Goal: Information Seeking & Learning: Learn about a topic

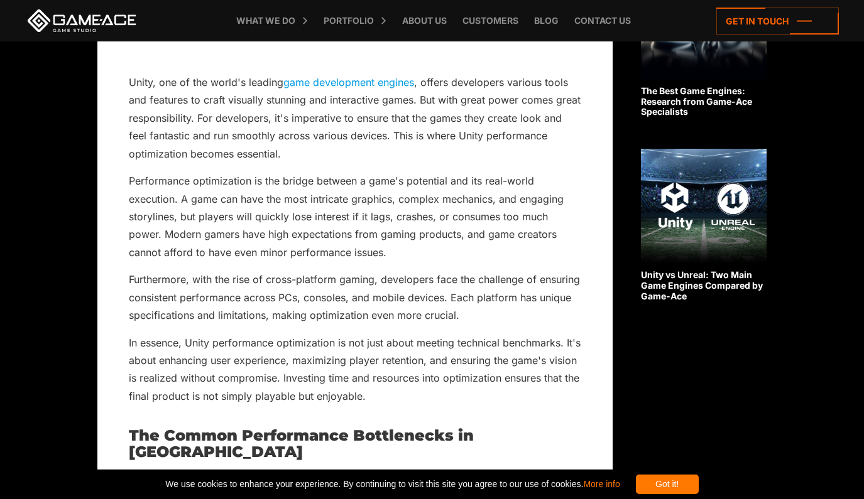
scroll to position [942, 0]
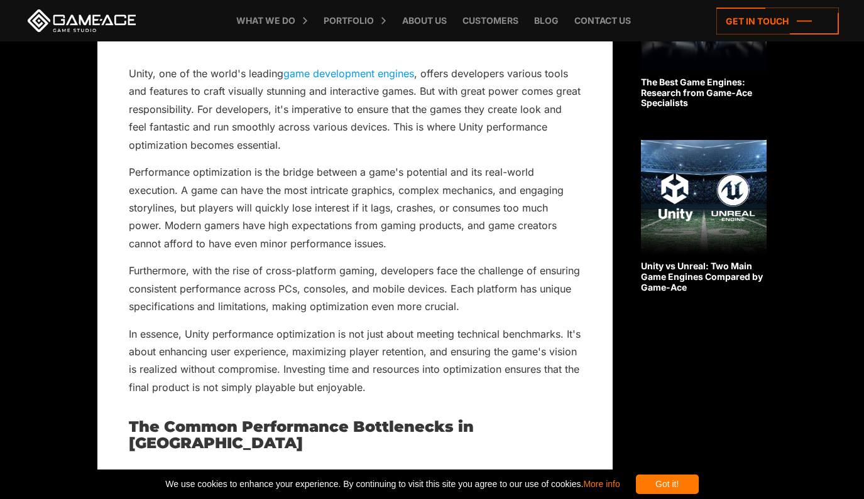
click at [214, 200] on p "Performance optimization is the bridge between a game's potential and its real-…" at bounding box center [355, 207] width 452 height 89
click at [200, 73] on p "Unity, one of the world's leading game development engines , offers developers …" at bounding box center [355, 109] width 452 height 89
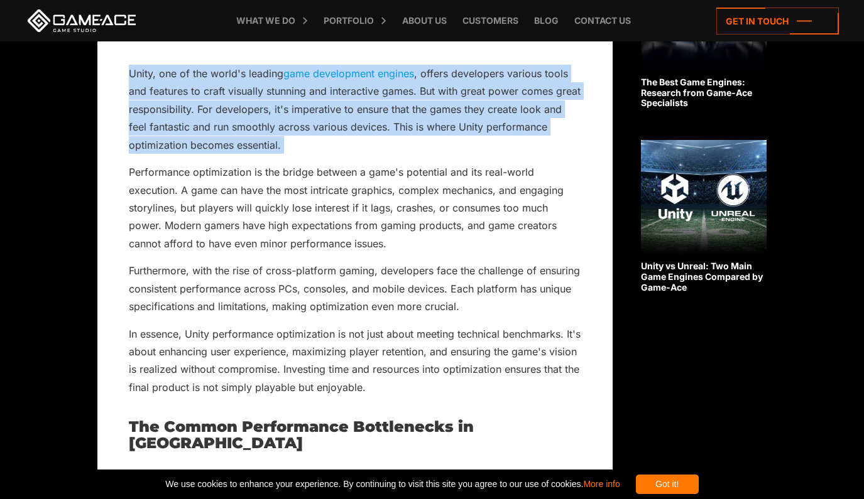
click at [200, 73] on p "Unity, one of the world's leading game development engines , offers developers …" at bounding box center [355, 109] width 452 height 89
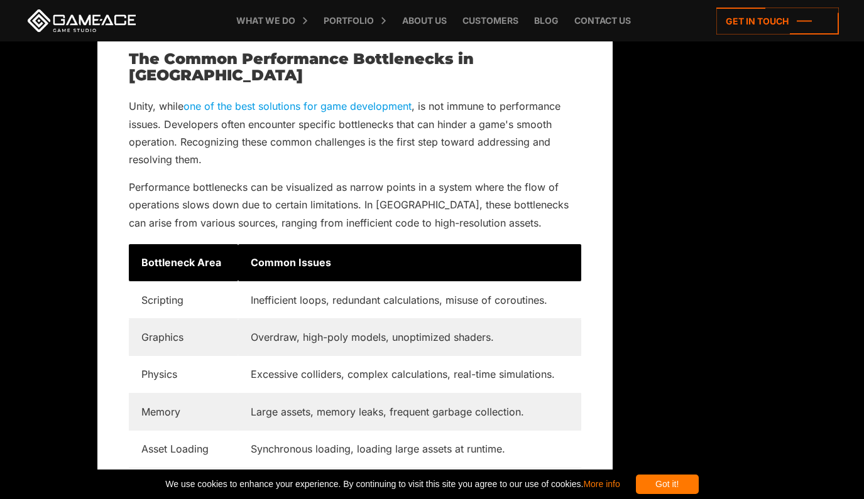
scroll to position [1319, 0]
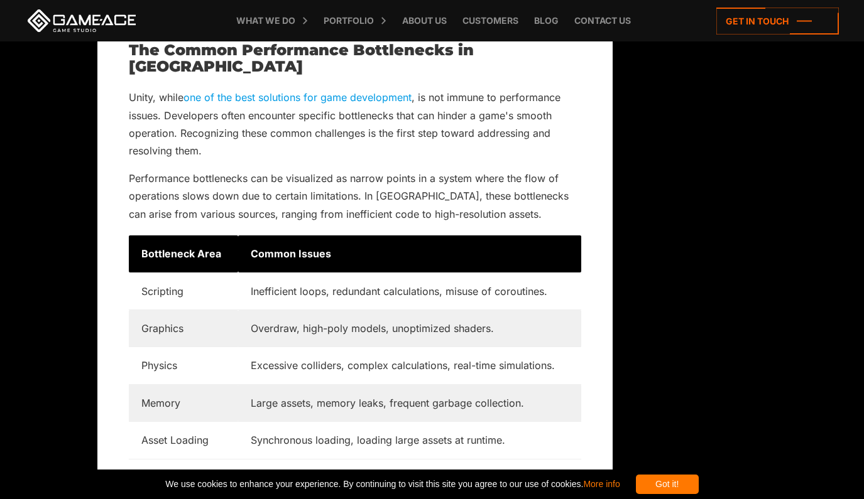
click at [274, 347] on td "Excessive colliders, complex calculations, real-time simulations." at bounding box center [409, 365] width 343 height 37
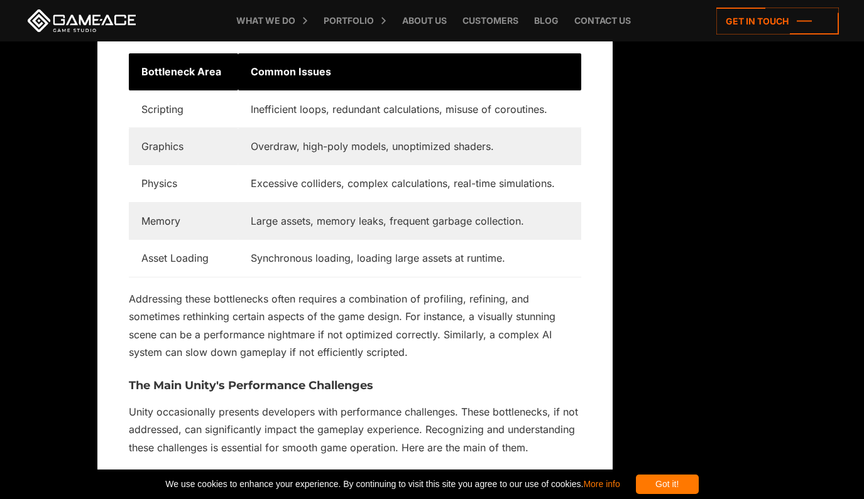
scroll to position [1507, 0]
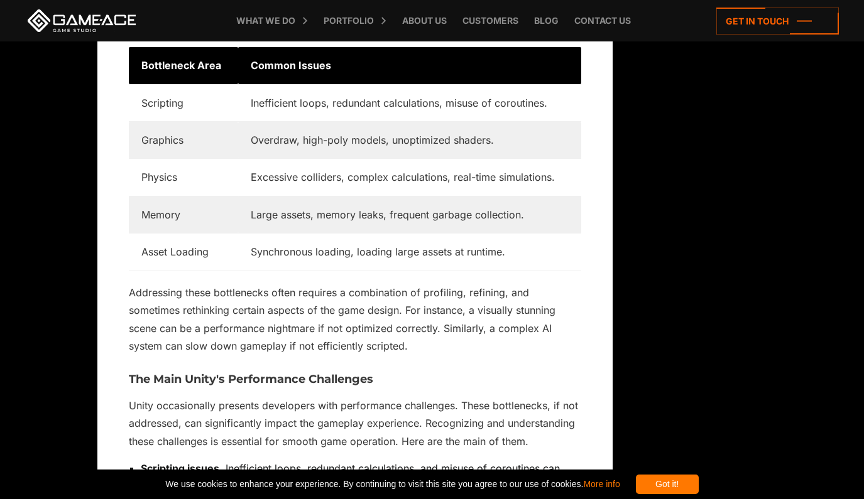
click at [301, 284] on p "Addressing these bottlenecks often requires a combination of profiling, refinin…" at bounding box center [355, 320] width 452 height 72
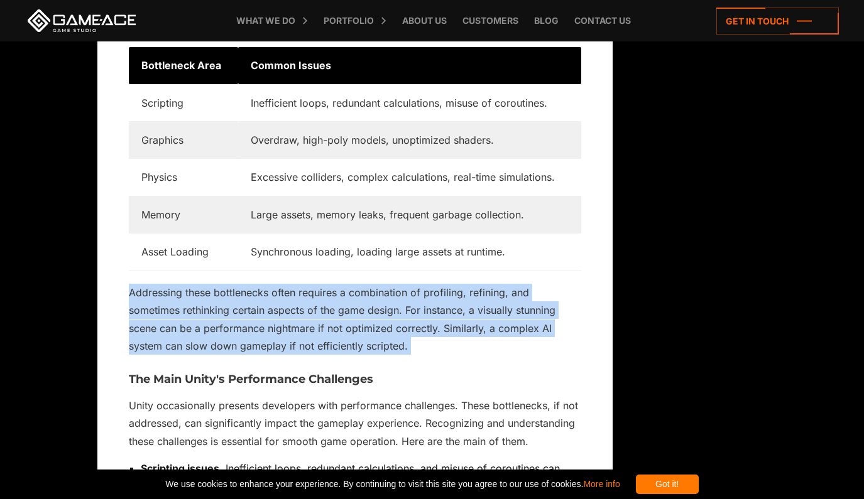
click at [301, 284] on p "Addressing these bottlenecks often requires a combination of profiling, refinin…" at bounding box center [355, 320] width 452 height 72
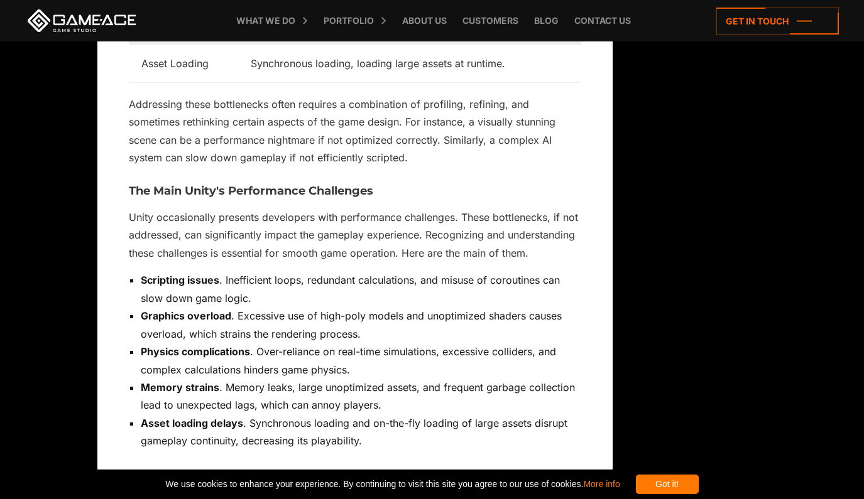
scroll to position [1759, 0]
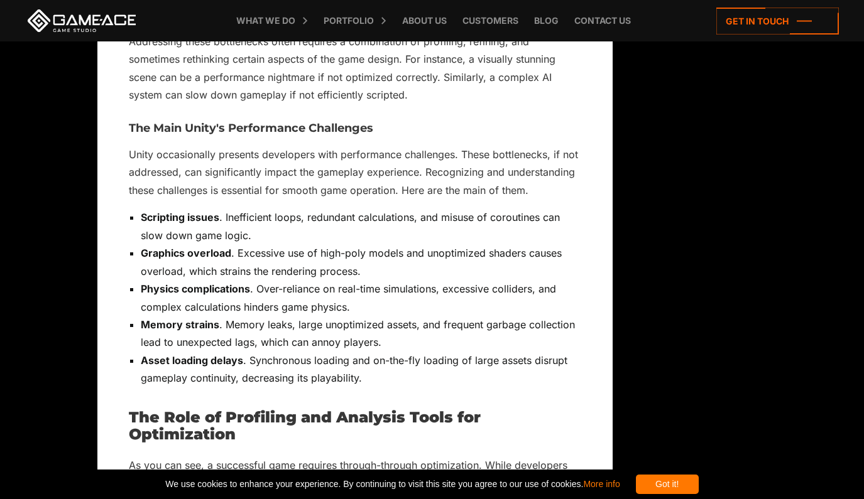
click at [310, 244] on li "Graphics overload . Excessive use of high-poly models and unoptimized shaders c…" at bounding box center [361, 262] width 440 height 36
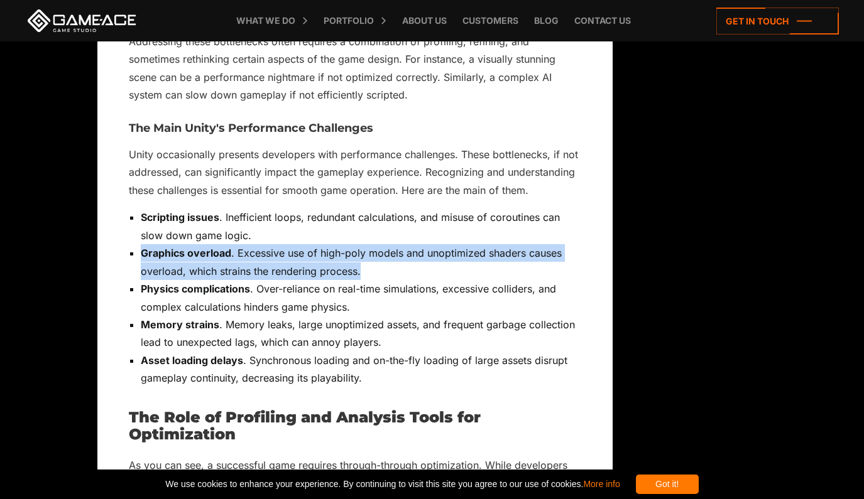
click at [310, 244] on li "Graphics overload . Excessive use of high-poly models and unoptimized shaders c…" at bounding box center [361, 262] width 440 height 36
click at [312, 260] on li "Graphics overload . Excessive use of high-poly models and unoptimized shaders c…" at bounding box center [361, 262] width 440 height 36
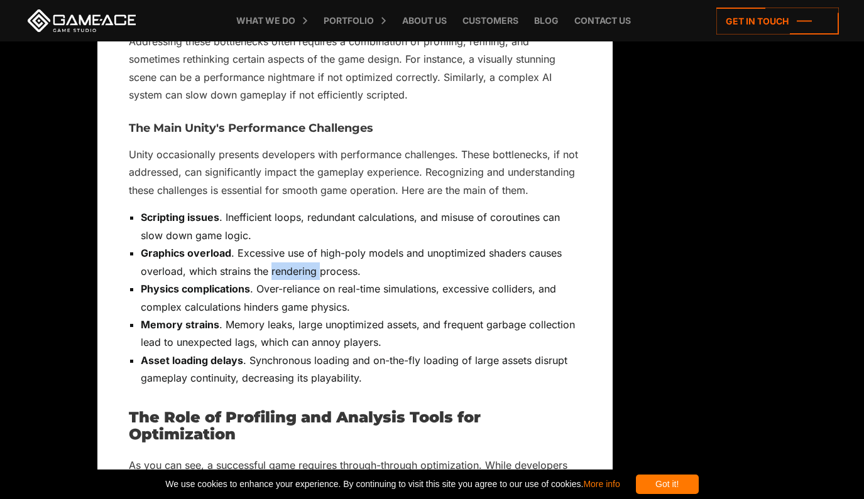
click at [312, 260] on li "Graphics overload . Excessive use of high-poly models and unoptimized shaders c…" at bounding box center [361, 262] width 440 height 36
click at [240, 294] on li "Physics complications . Over-reliance on real-time simulations, excessive colli…" at bounding box center [361, 298] width 440 height 36
click at [248, 283] on strong "Physics complications" at bounding box center [195, 289] width 109 height 13
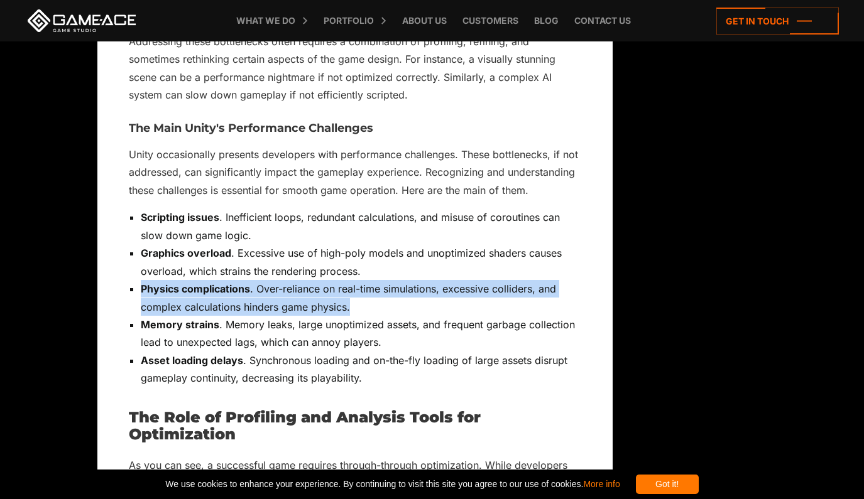
click at [248, 283] on strong "Physics complications" at bounding box center [195, 289] width 109 height 13
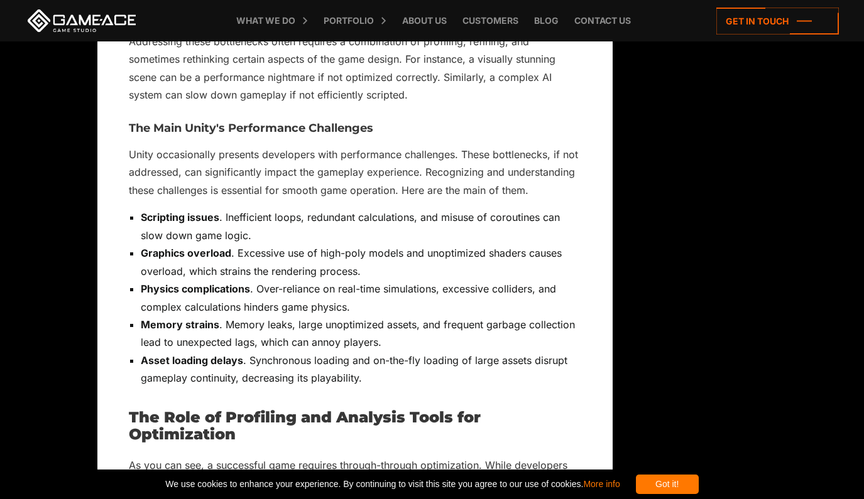
click at [233, 316] on li "Memory strains . Memory leaks, large unoptimized assets, and frequent garbage c…" at bounding box center [361, 334] width 440 height 36
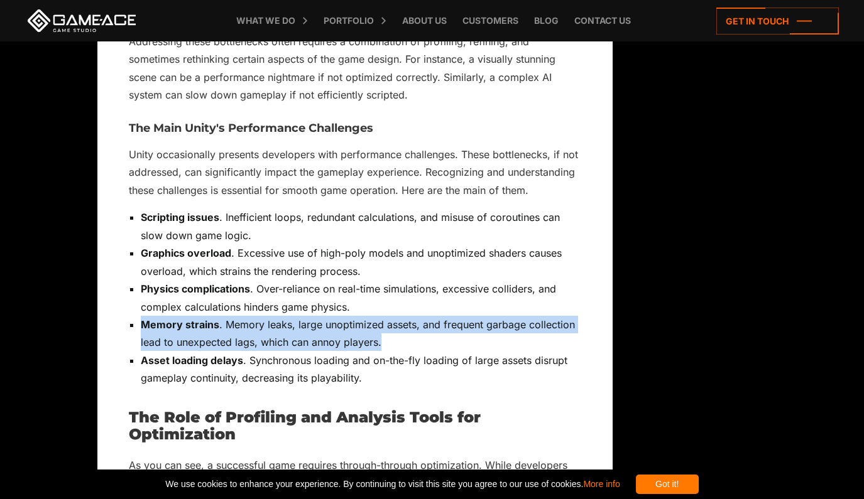
click at [233, 316] on li "Memory strains . Memory leaks, large unoptimized assets, and frequent garbage c…" at bounding box center [361, 334] width 440 height 36
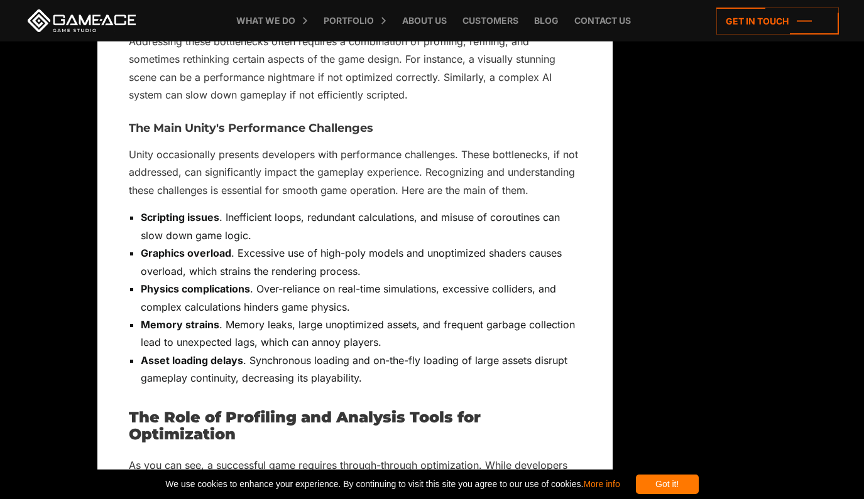
click at [251, 352] on li "Asset loading delays . Synchronous loading and on-the-fly loading of large asse…" at bounding box center [361, 370] width 440 height 36
click at [250, 333] on li "Memory strains . Memory leaks, large unoptimized assets, and frequent garbage c…" at bounding box center [361, 334] width 440 height 36
click at [252, 352] on li "Asset loading delays . Synchronous loading and on-the-fly loading of large asse…" at bounding box center [361, 370] width 440 height 36
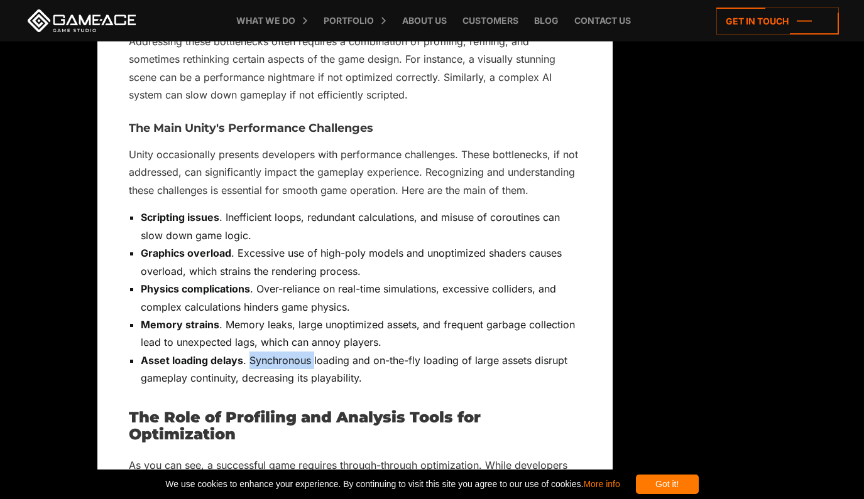
click at [252, 352] on li "Asset loading delays . Synchronous loading and on-the-fly loading of large asse…" at bounding box center [361, 370] width 440 height 36
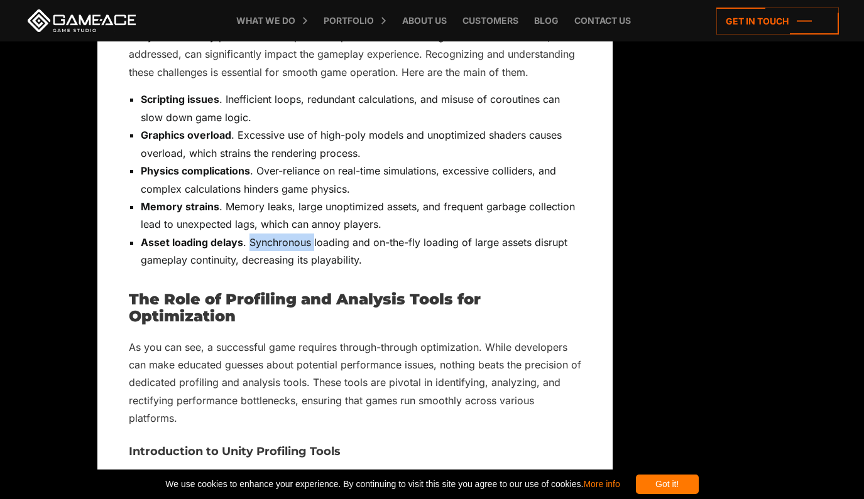
scroll to position [1884, 0]
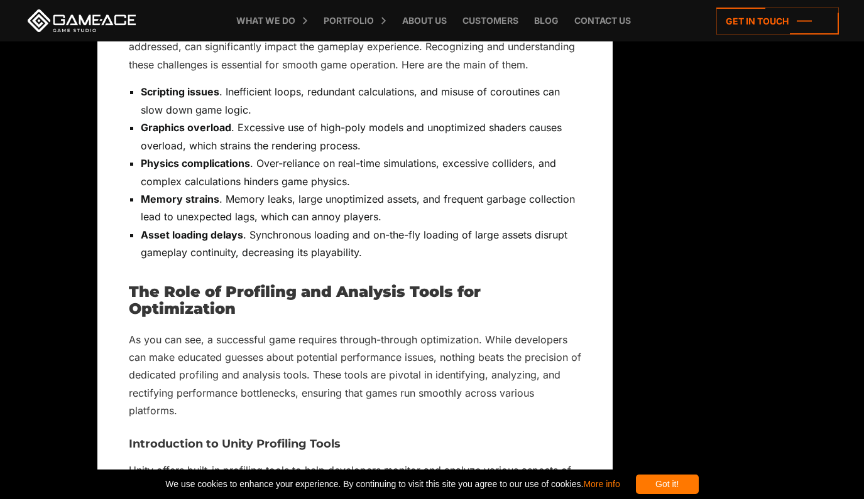
click at [195, 284] on h2 "The Role of Profiling and Analysis Tools for Optimization" at bounding box center [355, 300] width 452 height 33
click at [191, 284] on h2 "The Role of Profiling and Analysis Tools for Optimization" at bounding box center [355, 300] width 452 height 33
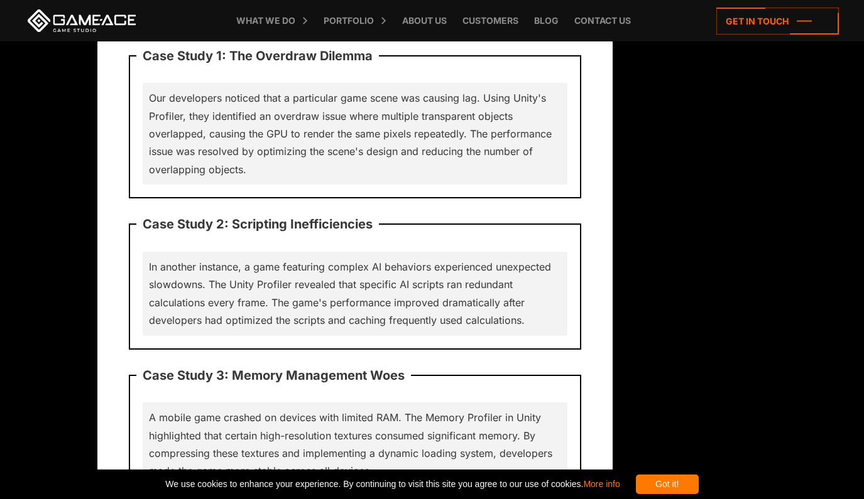
scroll to position [3140, 0]
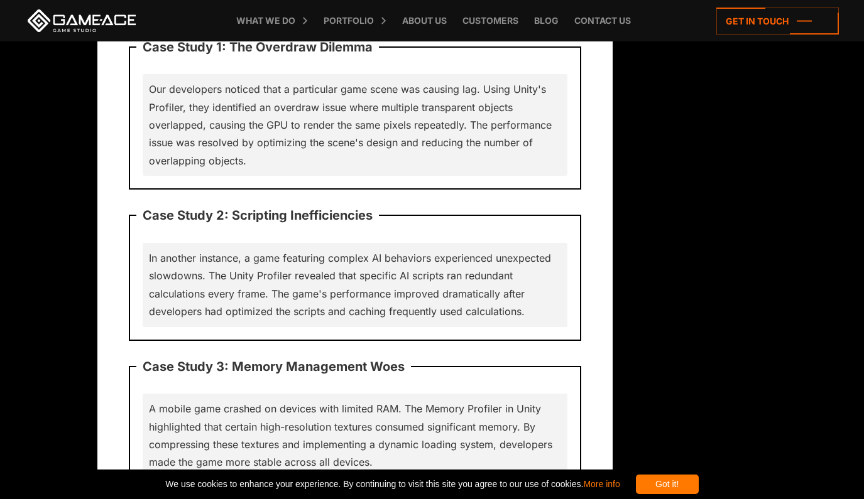
click at [268, 256] on p "In another instance, a game featuring complex AI behaviors experienced unexpect…" at bounding box center [355, 285] width 412 height 72
click at [266, 249] on p "In another instance, a game featuring complex AI behaviors experienced unexpect…" at bounding box center [355, 285] width 412 height 72
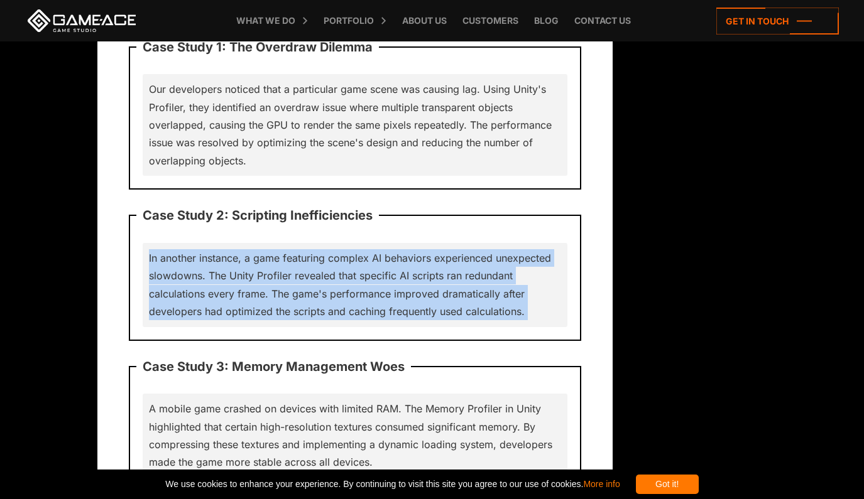
click at [266, 249] on p "In another instance, a game featuring complex AI behaviors experienced unexpect…" at bounding box center [355, 285] width 412 height 72
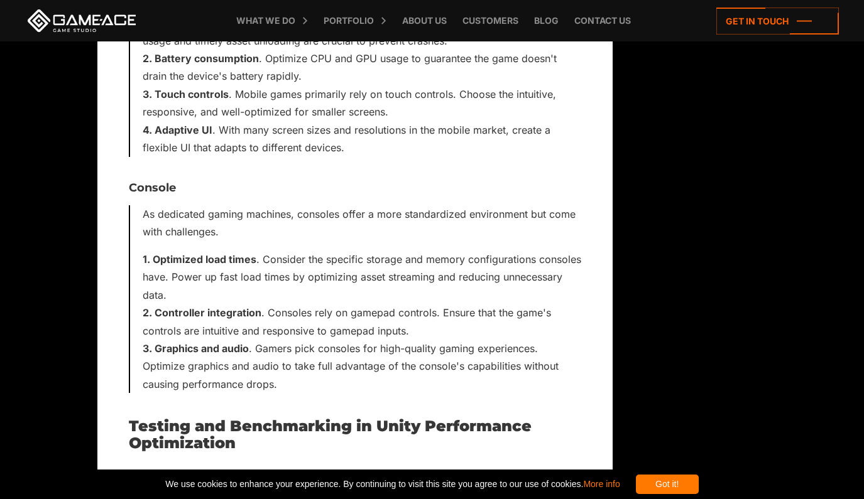
scroll to position [5590, 0]
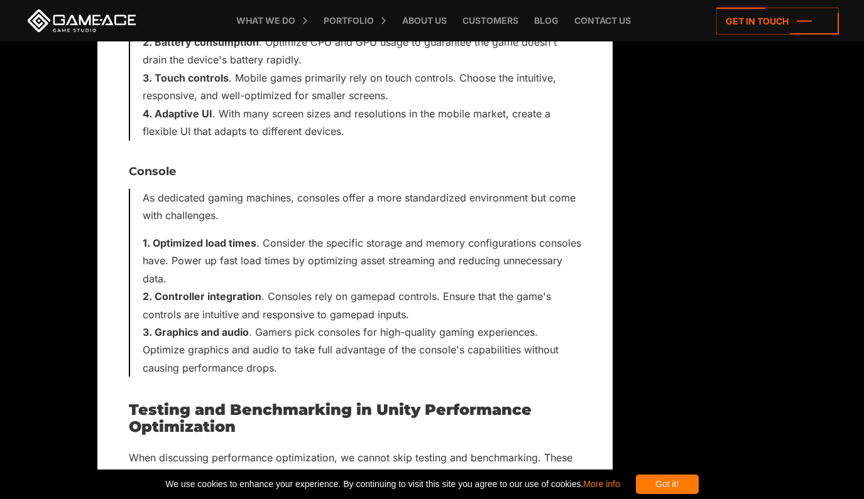
click at [462, 189] on p "As dedicated gaming machines, consoles offer a more standardized environment bu…" at bounding box center [362, 207] width 438 height 36
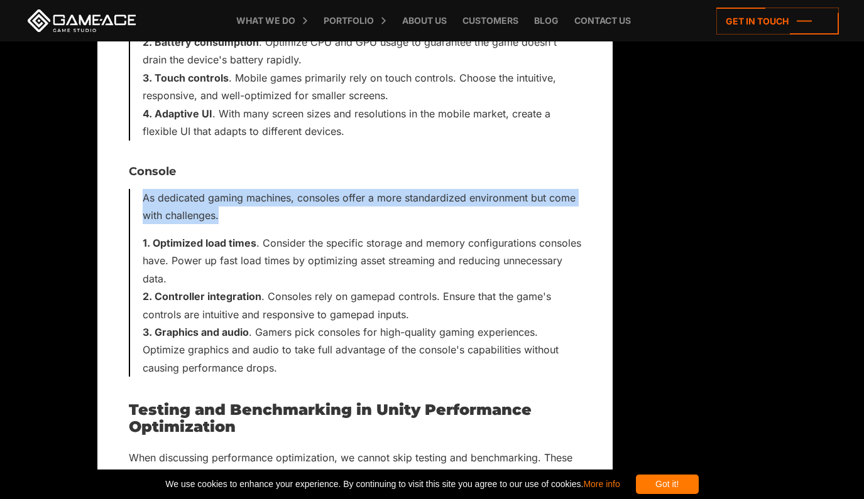
click at [462, 189] on p "As dedicated gaming machines, consoles offer a more standardized environment bu…" at bounding box center [362, 207] width 438 height 36
click at [222, 189] on p "As dedicated gaming machines, consoles offer a more standardized environment bu…" at bounding box center [362, 207] width 438 height 36
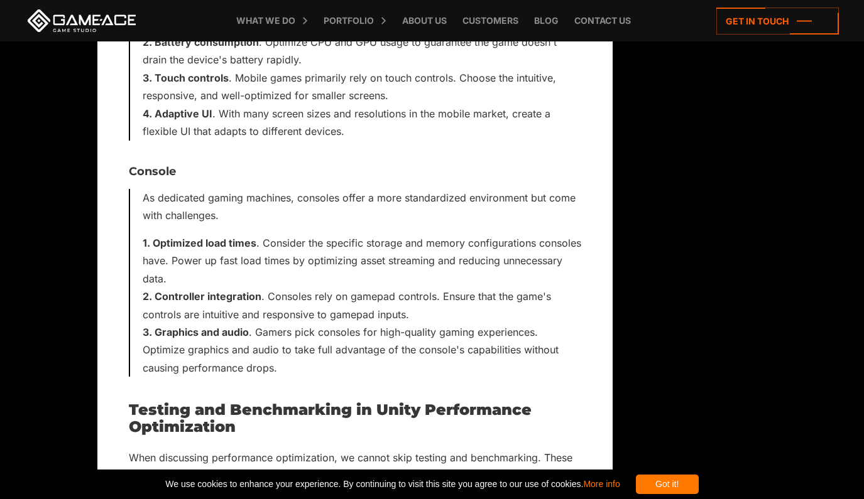
click at [222, 189] on p "As dedicated gaming machines, consoles offer a more standardized environment bu…" at bounding box center [362, 207] width 438 height 36
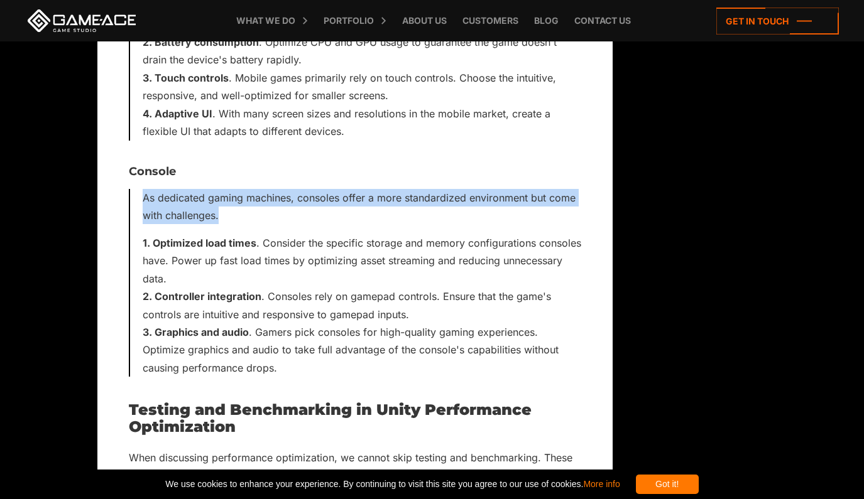
click at [222, 189] on p "As dedicated gaming machines, consoles offer a more standardized environment bu…" at bounding box center [362, 207] width 438 height 36
click at [185, 189] on p "As dedicated gaming machines, consoles offer a more standardized environment bu…" at bounding box center [362, 207] width 438 height 36
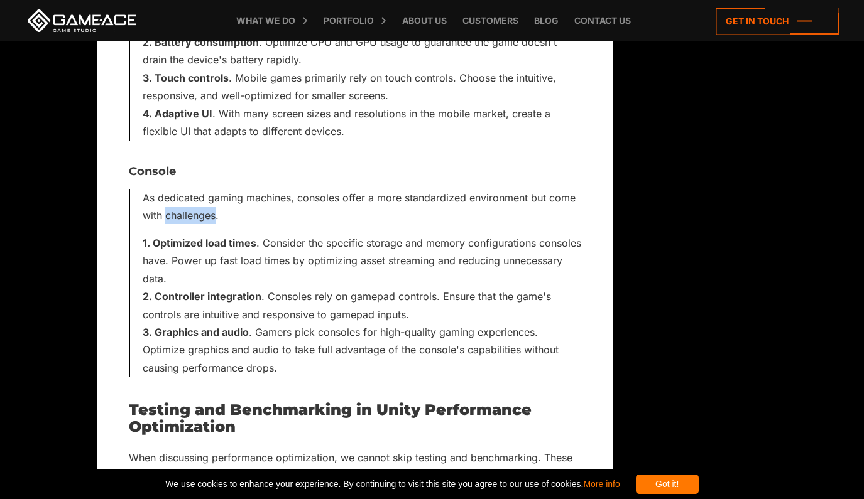
click at [185, 189] on p "As dedicated gaming machines, consoles offer a more standardized environment bu…" at bounding box center [362, 207] width 438 height 36
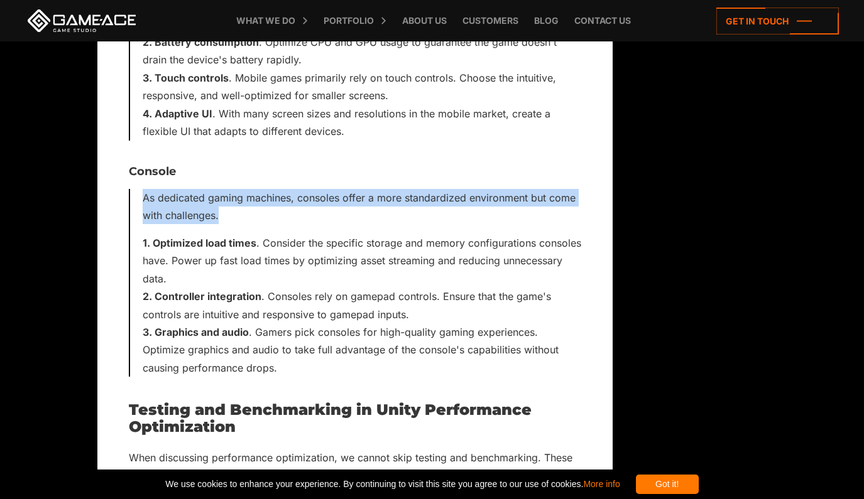
click at [185, 189] on p "As dedicated gaming machines, consoles offer a more standardized environment bu…" at bounding box center [362, 207] width 438 height 36
click at [175, 189] on p "As dedicated gaming machines, consoles offer a more standardized environment bu…" at bounding box center [362, 207] width 438 height 36
click at [178, 189] on p "As dedicated gaming machines, consoles offer a more standardized environment bu…" at bounding box center [362, 207] width 438 height 36
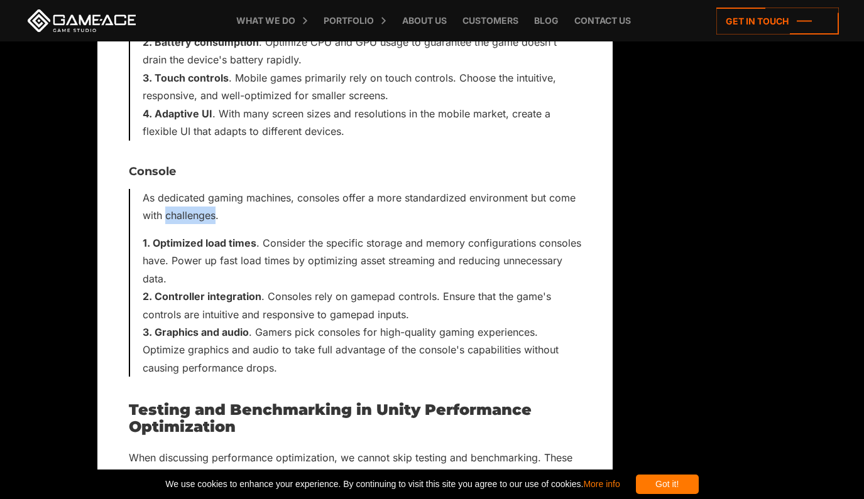
click at [178, 189] on p "As dedicated gaming machines, consoles offer a more standardized environment bu…" at bounding box center [362, 207] width 438 height 36
click at [203, 237] on strong "Optimized load times" at bounding box center [205, 243] width 104 height 13
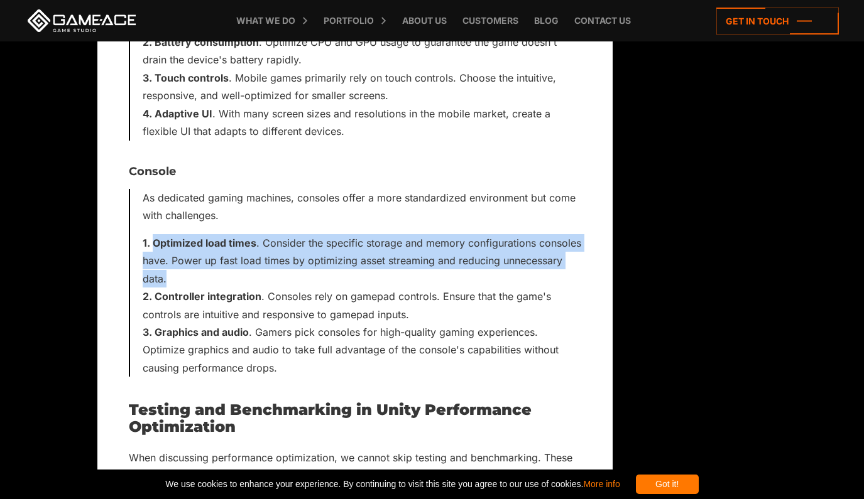
click at [203, 237] on strong "Optimized load times" at bounding box center [205, 243] width 104 height 13
click at [277, 234] on li "Optimized load times . Consider the specific storage and memory configurations …" at bounding box center [362, 260] width 438 height 53
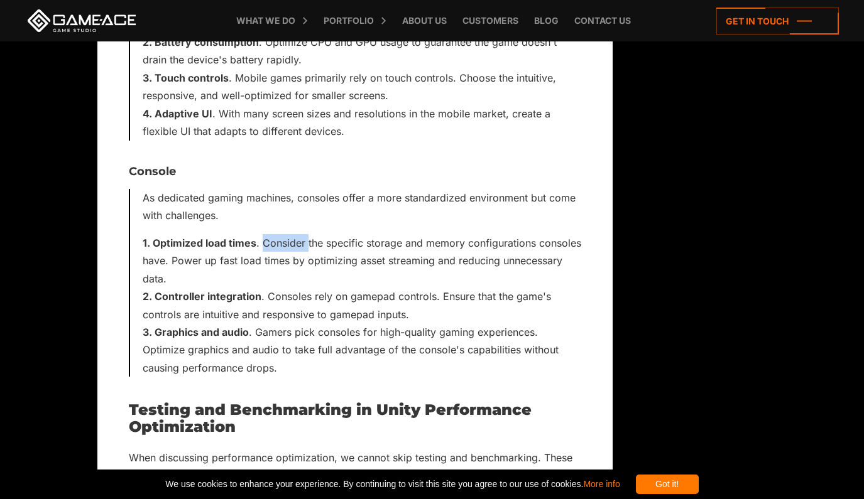
click at [277, 234] on li "Optimized load times . Consider the specific storage and memory configurations …" at bounding box center [362, 260] width 438 height 53
click at [280, 234] on li "Optimized load times . Consider the specific storage and memory configurations …" at bounding box center [362, 260] width 438 height 53
click at [295, 234] on li "Optimized load times . Consider the specific storage and memory configurations …" at bounding box center [362, 260] width 438 height 53
click at [292, 234] on li "Optimized load times . Consider the specific storage and memory configurations …" at bounding box center [362, 260] width 438 height 53
drag, startPoint x: 292, startPoint y: 207, endPoint x: 334, endPoint y: 207, distance: 42.1
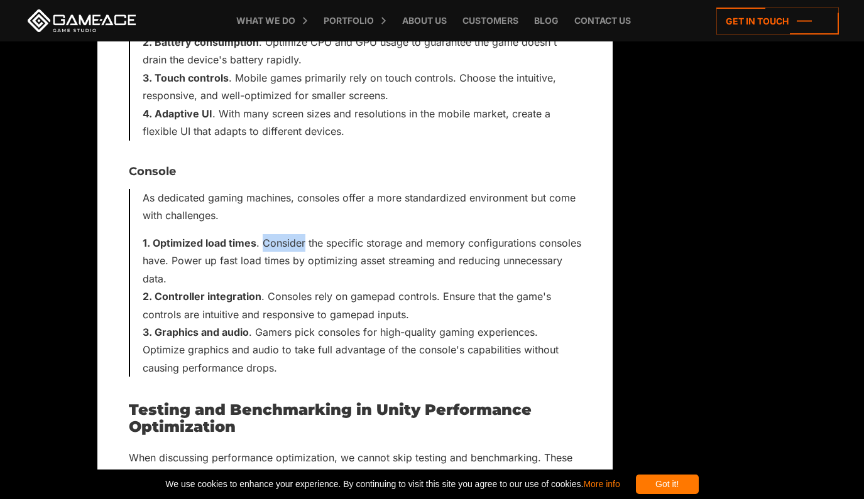
click at [292, 234] on li "Optimized load times . Consider the specific storage and memory configurations …" at bounding box center [362, 260] width 438 height 53
click at [335, 234] on li "Optimized load times . Consider the specific storage and memory configurations …" at bounding box center [362, 260] width 438 height 53
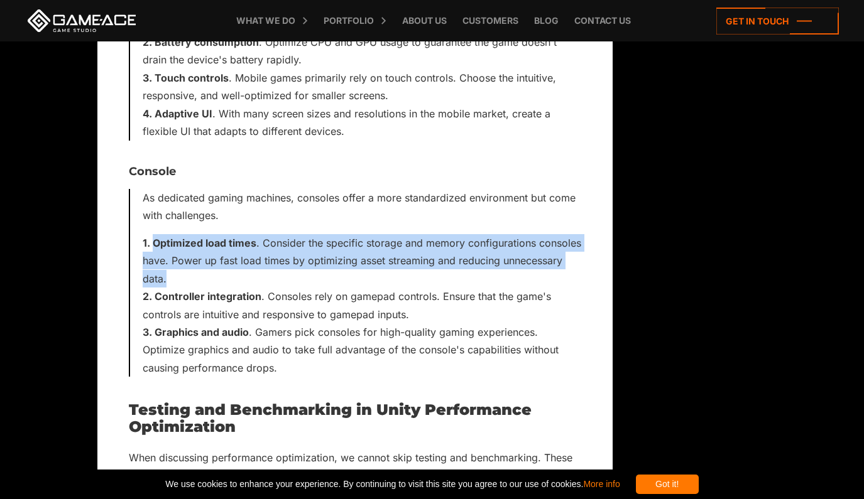
click at [335, 234] on li "Optimized load times . Consider the specific storage and memory configurations …" at bounding box center [362, 260] width 438 height 53
click at [377, 234] on li "Optimized load times . Consider the specific storage and memory configurations …" at bounding box center [362, 260] width 438 height 53
click at [403, 234] on li "Optimized load times . Consider the specific storage and memory configurations …" at bounding box center [362, 260] width 438 height 53
click at [420, 234] on li "Optimized load times . Consider the specific storage and memory configurations …" at bounding box center [362, 260] width 438 height 53
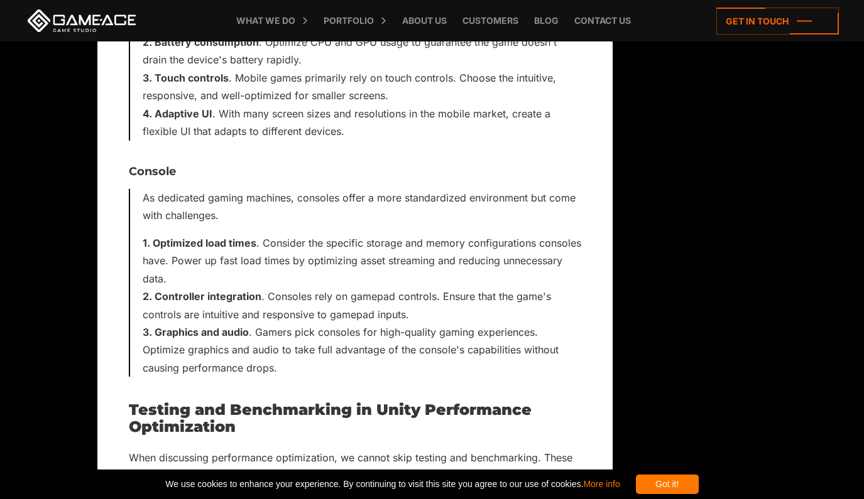
click at [453, 234] on li "Optimized load times . Consider the specific storage and memory configurations …" at bounding box center [362, 260] width 438 height 53
click at [495, 234] on li "Optimized load times . Consider the specific storage and memory configurations …" at bounding box center [362, 260] width 438 height 53
click at [567, 234] on li "Optimized load times . Consider the specific storage and memory configurations …" at bounding box center [362, 260] width 438 height 53
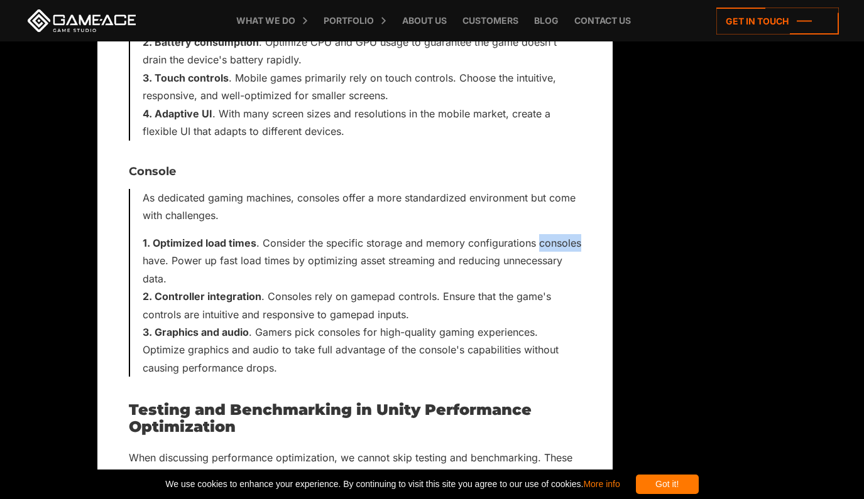
click at [567, 234] on li "Optimized load times . Consider the specific storage and memory configurations …" at bounding box center [362, 260] width 438 height 53
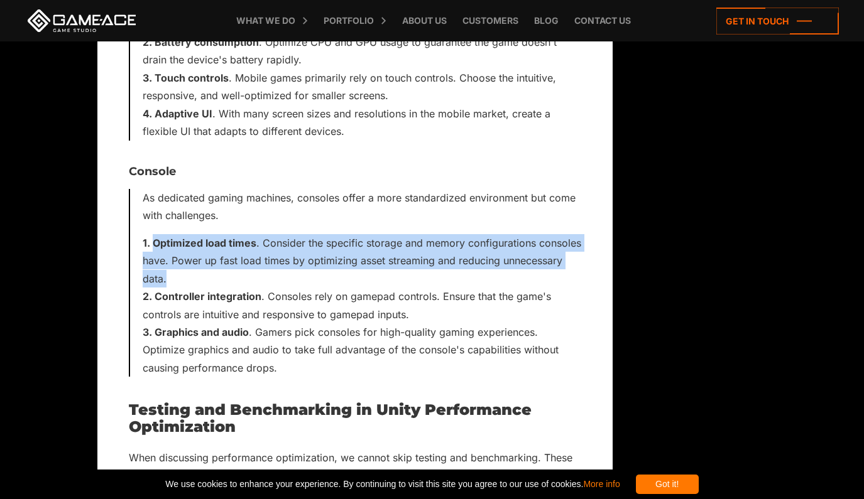
click at [567, 234] on li "Optimized load times . Consider the specific storage and memory configurations …" at bounding box center [362, 260] width 438 height 53
click at [217, 234] on li "Optimized load times . Consider the specific storage and memory configurations …" at bounding box center [362, 260] width 438 height 53
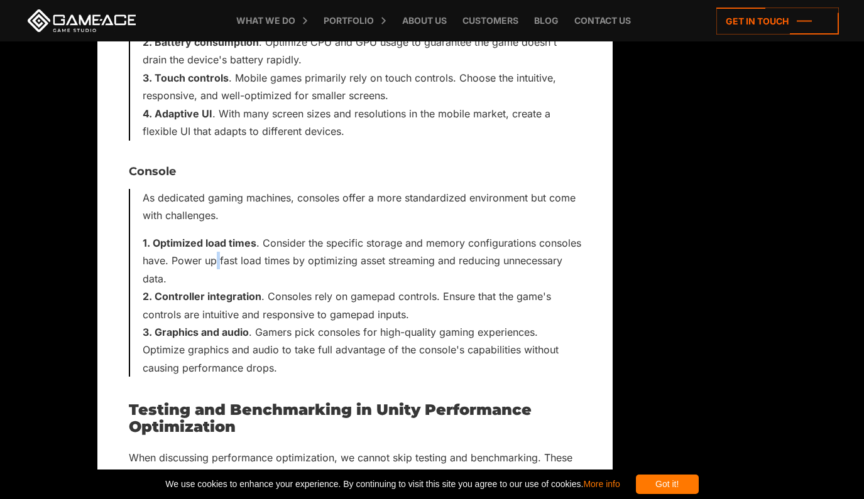
click at [217, 234] on li "Optimized load times . Consider the specific storage and memory configurations …" at bounding box center [362, 260] width 438 height 53
click at [220, 234] on li "Optimized load times . Consider the specific storage and memory configurations …" at bounding box center [362, 260] width 438 height 53
click at [229, 234] on li "Optimized load times . Consider the specific storage and memory configurations …" at bounding box center [362, 260] width 438 height 53
click at [372, 234] on li "Optimized load times . Consider the specific storage and memory configurations …" at bounding box center [362, 260] width 438 height 53
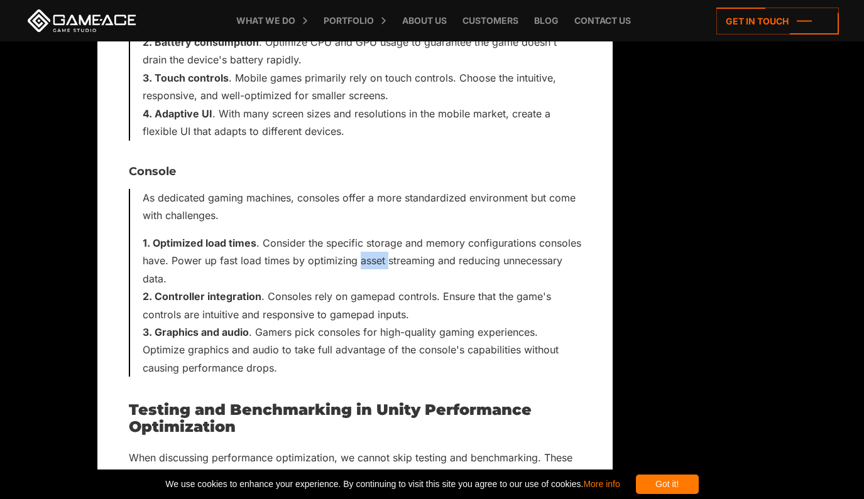
click at [372, 234] on li "Optimized load times . Consider the specific storage and memory configurations …" at bounding box center [362, 260] width 438 height 53
click at [361, 189] on p "As dedicated gaming machines, consoles offer a more standardized environment bu…" at bounding box center [362, 207] width 438 height 36
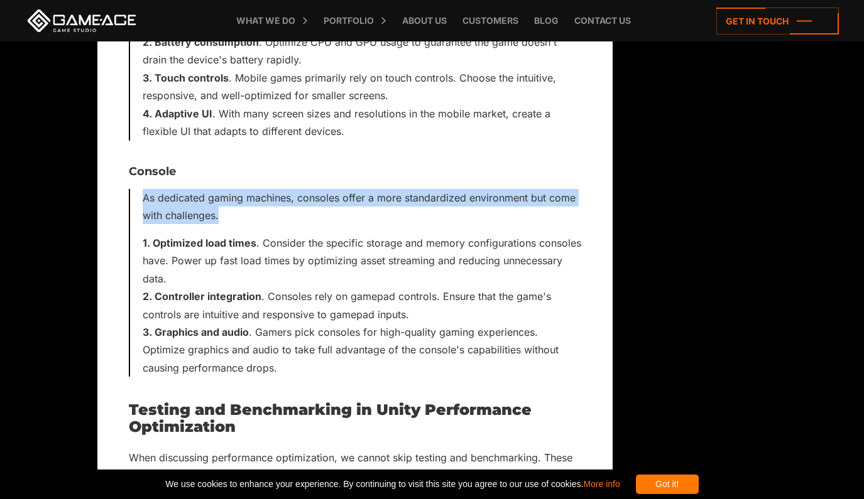
click at [361, 189] on p "As dedicated gaming machines, consoles offer a more standardized environment bu…" at bounding box center [362, 207] width 438 height 36
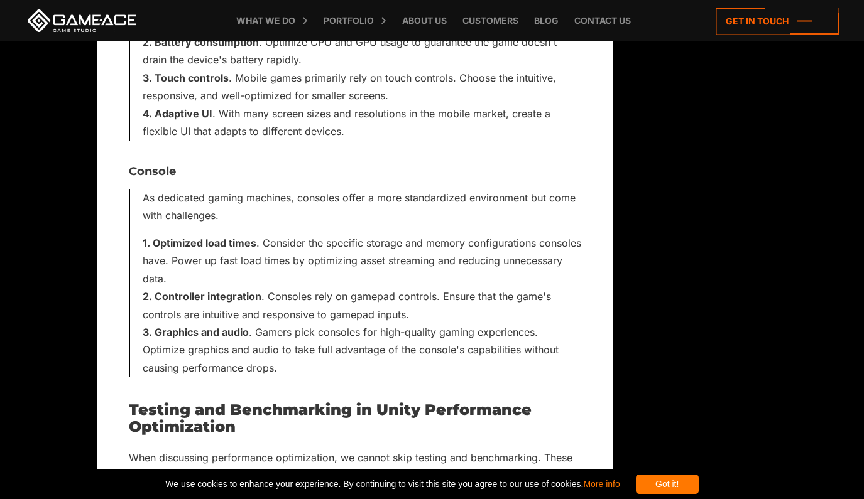
click at [276, 234] on li "Optimized load times . Consider the specific storage and memory configurations …" at bounding box center [362, 260] width 438 height 53
drag, startPoint x: 156, startPoint y: 210, endPoint x: 146, endPoint y: 217, distance: 11.7
click at [146, 234] on li "Optimized load times . Consider the specific storage and memory configurations …" at bounding box center [362, 260] width 438 height 53
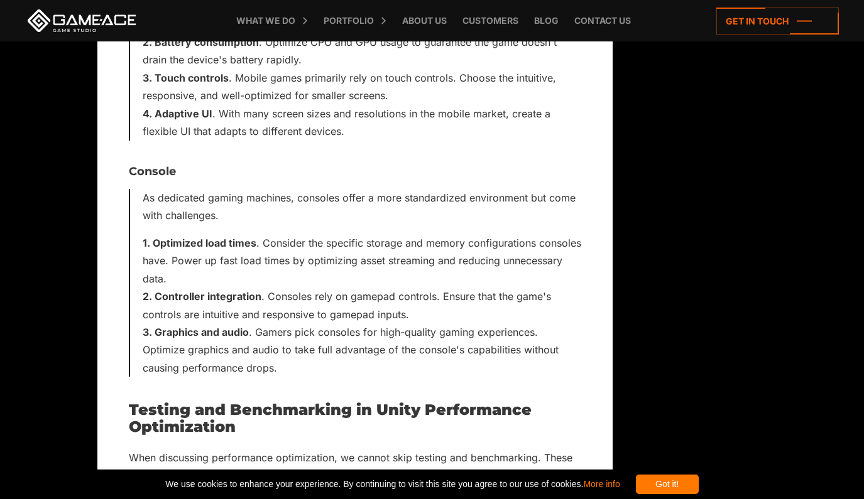
click at [156, 237] on strong "Optimized load times" at bounding box center [205, 243] width 104 height 13
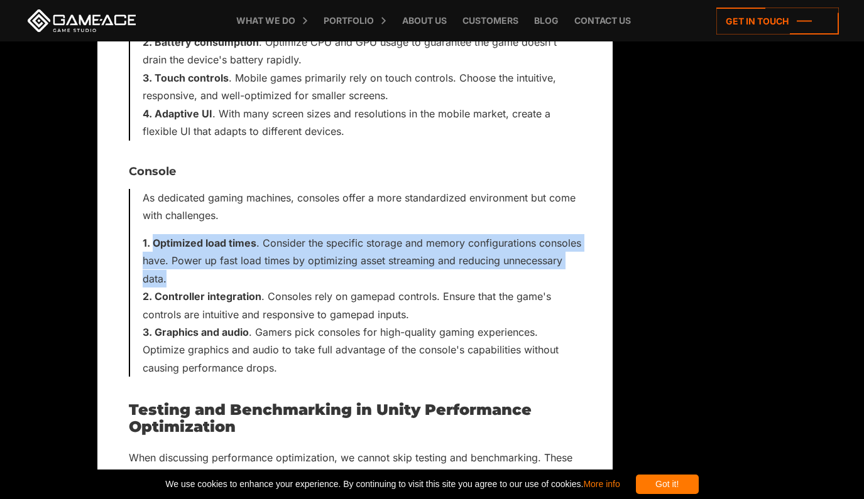
click at [156, 237] on strong "Optimized load times" at bounding box center [205, 243] width 104 height 13
click at [225, 237] on strong "Optimized load times" at bounding box center [205, 243] width 104 height 13
click at [227, 237] on strong "Optimized load times" at bounding box center [205, 243] width 104 height 13
click at [304, 234] on li "Optimized load times . Consider the specific storage and memory configurations …" at bounding box center [362, 260] width 438 height 53
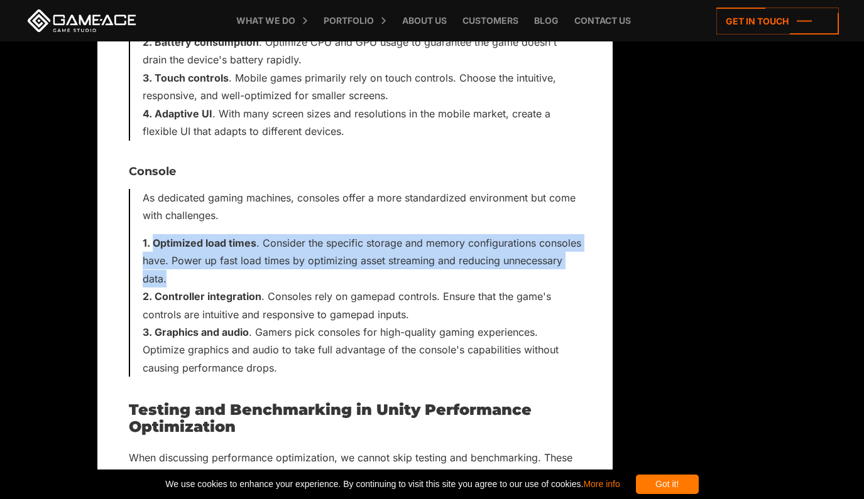
click at [318, 234] on li "Optimized load times . Consider the specific storage and memory configurations …" at bounding box center [362, 260] width 438 height 53
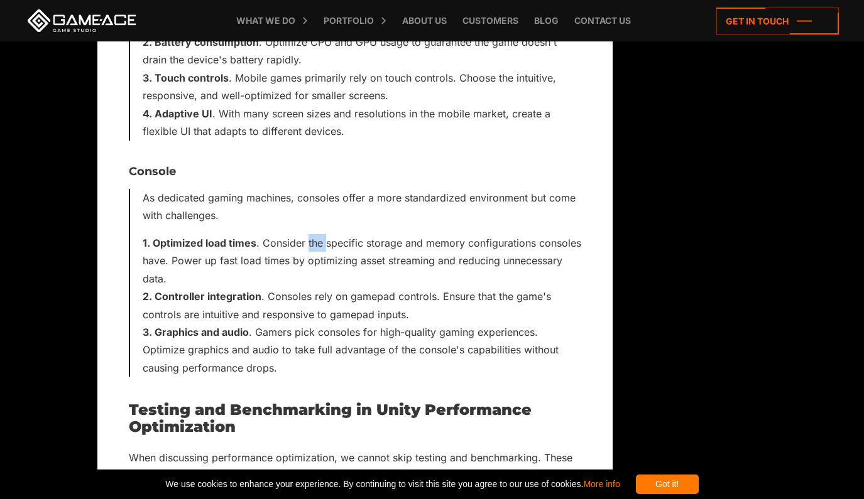
click at [318, 234] on li "Optimized load times . Consider the specific storage and memory configurations …" at bounding box center [362, 260] width 438 height 53
click at [330, 234] on li "Optimized load times . Consider the specific storage and memory configurations …" at bounding box center [362, 260] width 438 height 53
click at [396, 234] on li "Optimized load times . Consider the specific storage and memory configurations …" at bounding box center [362, 260] width 438 height 53
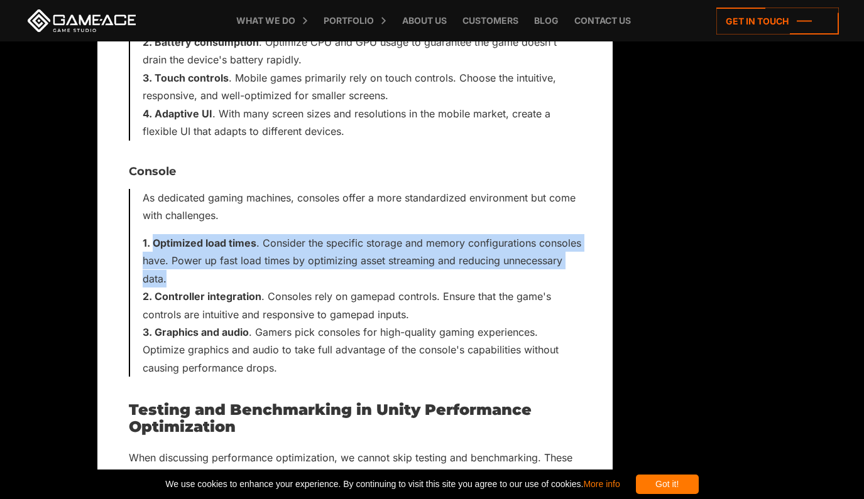
click at [396, 234] on li "Optimized load times . Consider the specific storage and memory configurations …" at bounding box center [362, 260] width 438 height 53
click at [435, 234] on li "Optimized load times . Consider the specific storage and memory configurations …" at bounding box center [362, 260] width 438 height 53
click at [437, 234] on li "Optimized load times . Consider the specific storage and memory configurations …" at bounding box center [362, 260] width 438 height 53
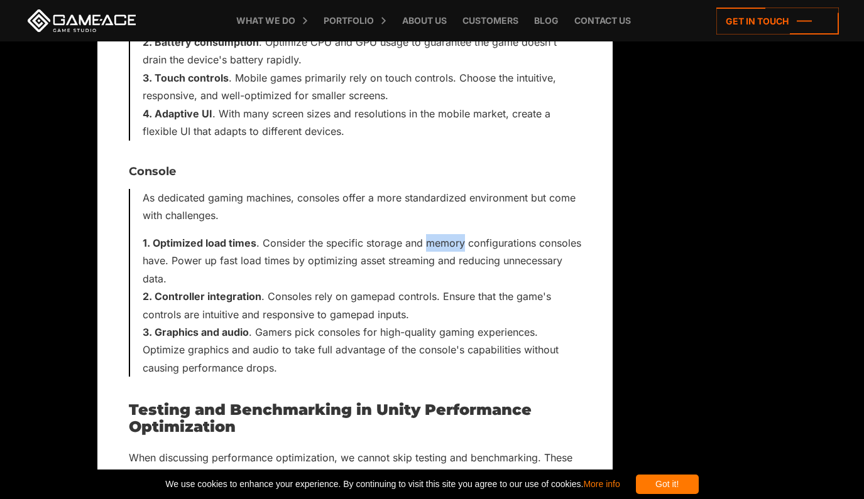
click at [436, 234] on li "Optimized load times . Consider the specific storage and memory configurations …" at bounding box center [362, 260] width 438 height 53
click at [392, 234] on li "Optimized load times . Consider the specific storage and memory configurations …" at bounding box center [362, 260] width 438 height 53
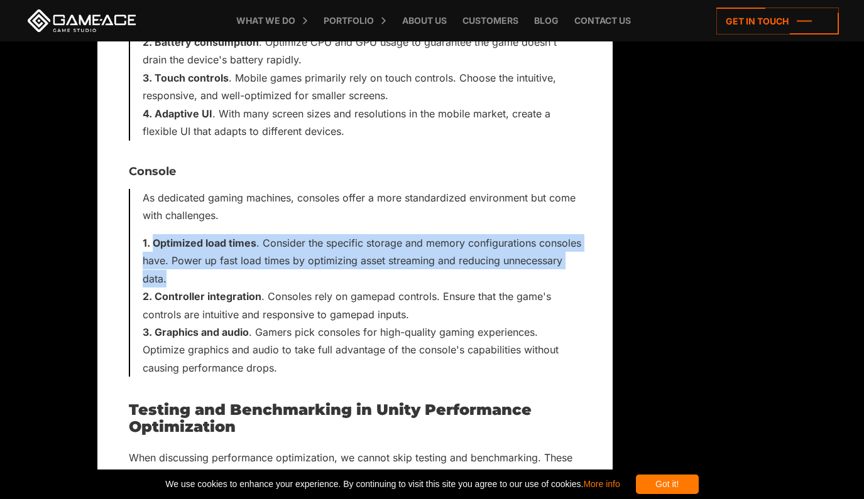
click at [392, 234] on li "Optimized load times . Consider the specific storage and memory configurations …" at bounding box center [362, 260] width 438 height 53
click at [489, 234] on li "Optimized load times . Consider the specific storage and memory configurations …" at bounding box center [362, 260] width 438 height 53
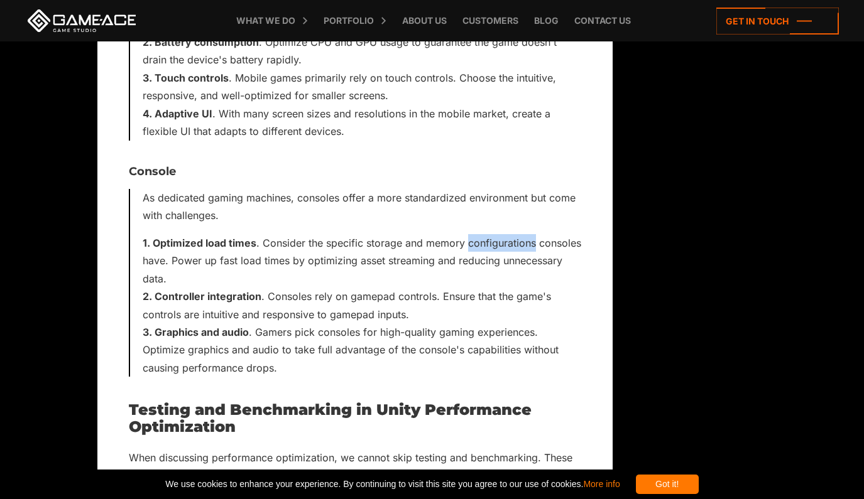
click at [487, 234] on li "Optimized load times . Consider the specific storage and memory configurations …" at bounding box center [362, 260] width 438 height 53
click at [538, 234] on li "Optimized load times . Consider the specific storage and memory configurations …" at bounding box center [362, 260] width 438 height 53
click at [519, 234] on li "Optimized load times . Consider the specific storage and memory configurations …" at bounding box center [362, 260] width 438 height 53
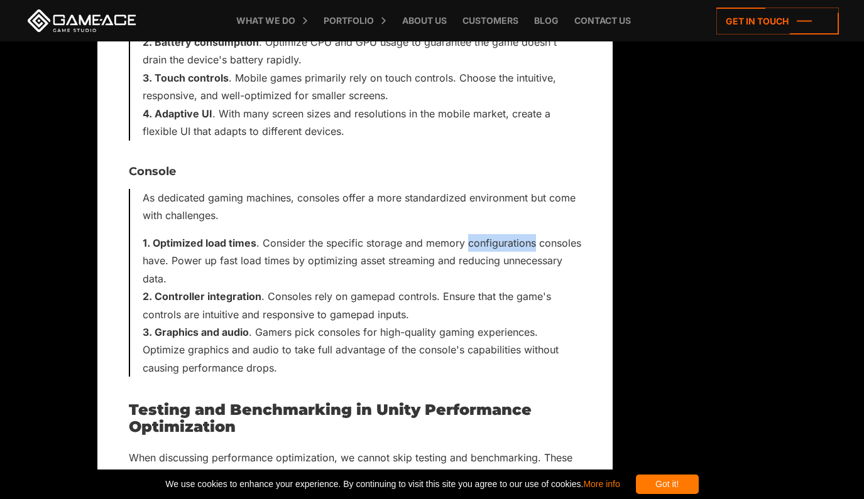
click at [494, 234] on li "Optimized load times . Consider the specific storage and memory configurations …" at bounding box center [362, 260] width 438 height 53
click at [301, 234] on li "Optimized load times . Consider the specific storage and memory configurations …" at bounding box center [362, 260] width 438 height 53
click at [303, 234] on li "Optimized load times . Consider the specific storage and memory configurations …" at bounding box center [362, 260] width 438 height 53
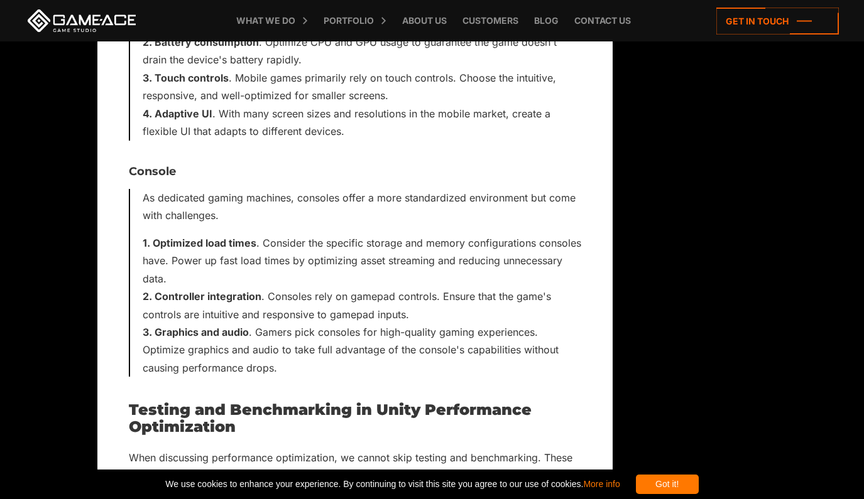
click at [278, 234] on li "Optimized load times . Consider the specific storage and memory configurations …" at bounding box center [362, 260] width 438 height 53
click at [279, 234] on li "Optimized load times . Consider the specific storage and memory configurations …" at bounding box center [362, 260] width 438 height 53
click at [234, 234] on li "Optimized load times . Consider the specific storage and memory configurations …" at bounding box center [362, 260] width 438 height 53
click at [236, 234] on li "Optimized load times . Consider the specific storage and memory configurations …" at bounding box center [362, 260] width 438 height 53
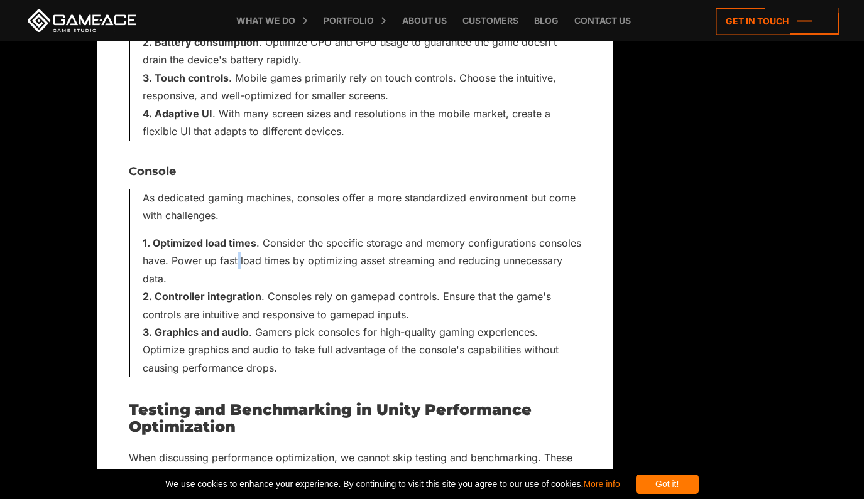
click at [237, 234] on li "Optimized load times . Consider the specific storage and memory configurations …" at bounding box center [362, 260] width 438 height 53
click at [241, 234] on li "Optimized load times . Consider the specific storage and memory configurations …" at bounding box center [362, 260] width 438 height 53
click at [248, 234] on li "Optimized load times . Consider the specific storage and memory configurations …" at bounding box center [362, 260] width 438 height 53
click at [247, 234] on li "Optimized load times . Consider the specific storage and memory configurations …" at bounding box center [362, 260] width 438 height 53
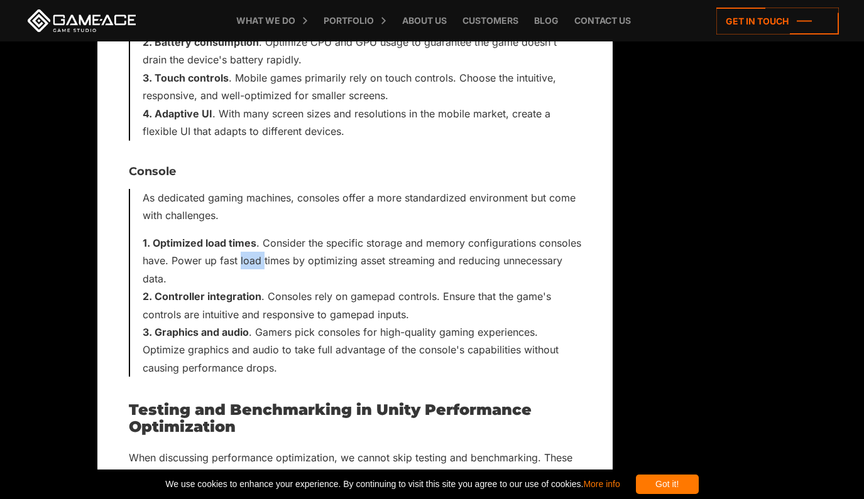
click at [247, 234] on li "Optimized load times . Consider the specific storage and memory configurations …" at bounding box center [362, 260] width 438 height 53
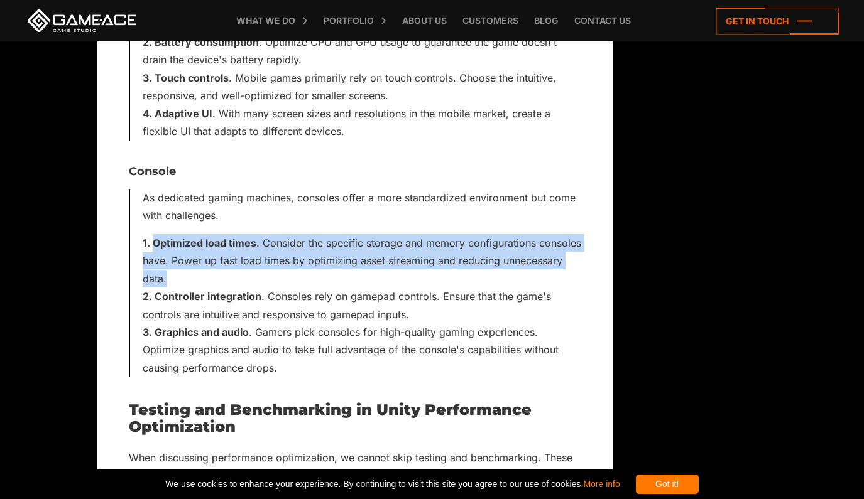
click at [247, 234] on li "Optimized load times . Consider the specific storage and memory configurations …" at bounding box center [362, 260] width 438 height 53
click at [304, 234] on li "Optimized load times . Consider the specific storage and memory configurations …" at bounding box center [362, 260] width 438 height 53
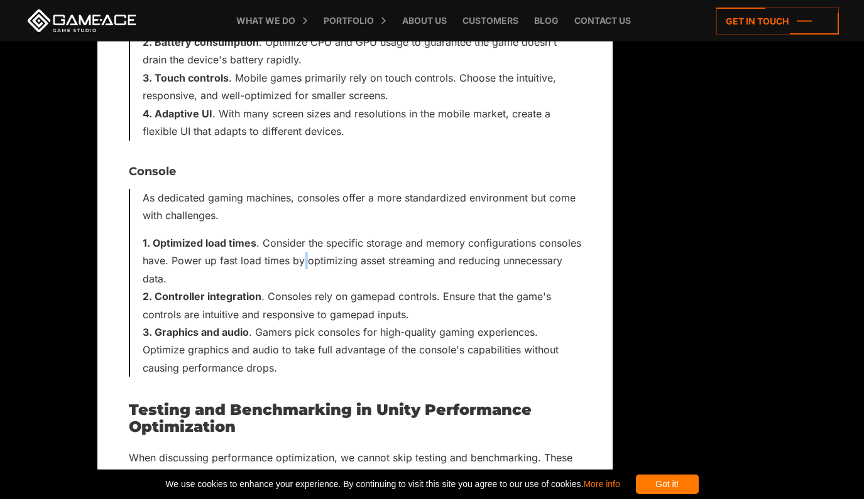
click at [304, 234] on li "Optimized load times . Consider the specific storage and memory configurations …" at bounding box center [362, 260] width 438 height 53
click at [319, 234] on li "Optimized load times . Consider the specific storage and memory configurations …" at bounding box center [362, 260] width 438 height 53
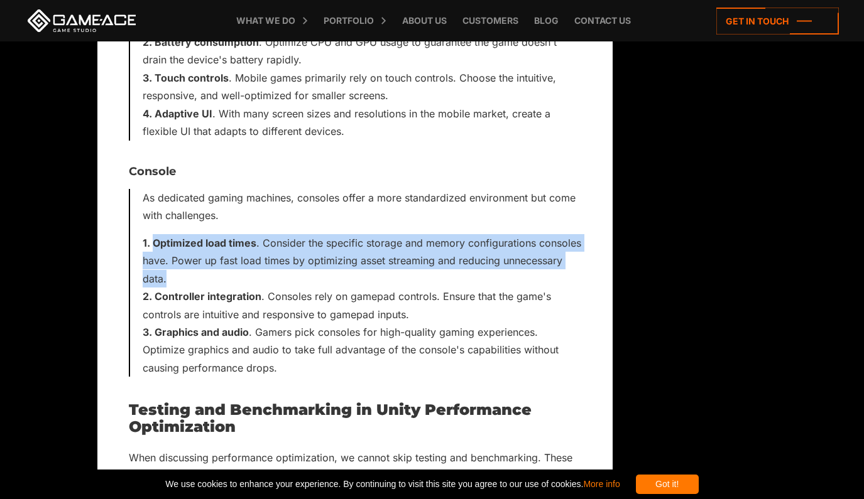
click at [319, 234] on li "Optimized load times . Consider the specific storage and memory configurations …" at bounding box center [362, 260] width 438 height 53
click at [344, 234] on li "Optimized load times . Consider the specific storage and memory configurations …" at bounding box center [362, 260] width 438 height 53
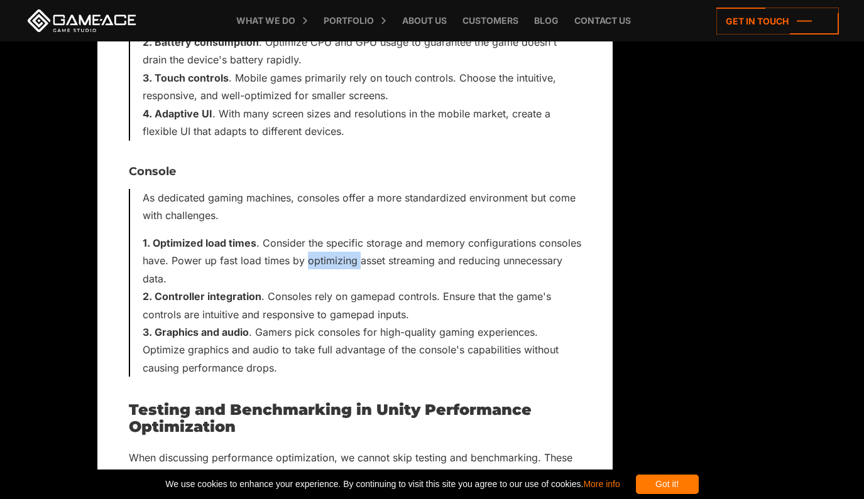
click at [344, 234] on li "Optimized load times . Consider the specific storage and memory configurations …" at bounding box center [362, 260] width 438 height 53
click at [401, 234] on li "Optimized load times . Consider the specific storage and memory configurations …" at bounding box center [362, 260] width 438 height 53
click at [439, 234] on li "Optimized load times . Consider the specific storage and memory configurations …" at bounding box center [362, 260] width 438 height 53
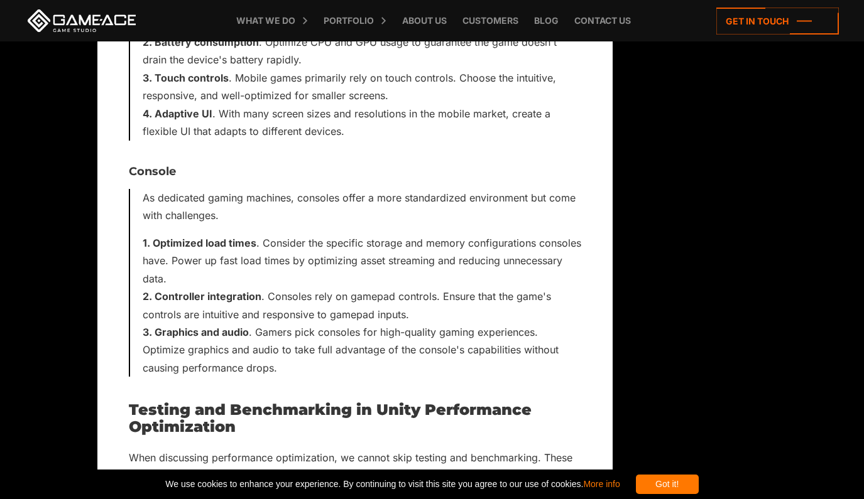
click at [455, 234] on li "Optimized load times . Consider the specific storage and memory configurations …" at bounding box center [362, 260] width 438 height 53
click at [469, 234] on li "Optimized load times . Consider the specific storage and memory configurations …" at bounding box center [362, 260] width 438 height 53
click at [470, 234] on li "Optimized load times . Consider the specific storage and memory configurations …" at bounding box center [362, 260] width 438 height 53
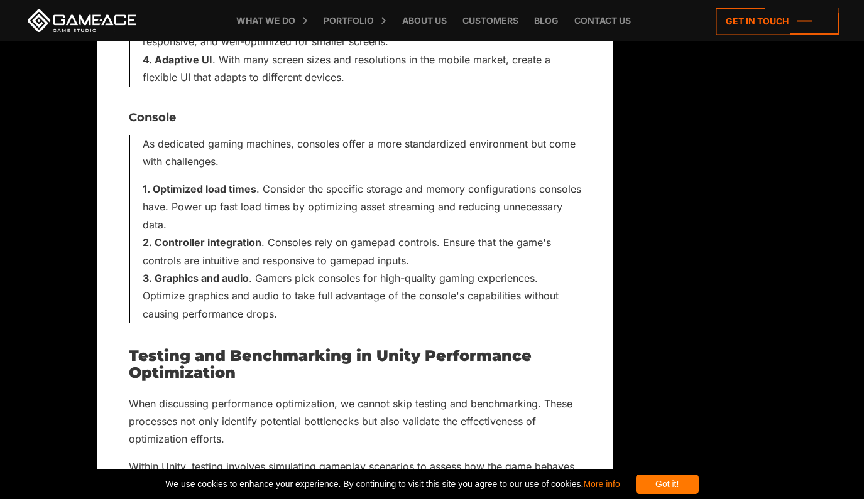
scroll to position [5653, 0]
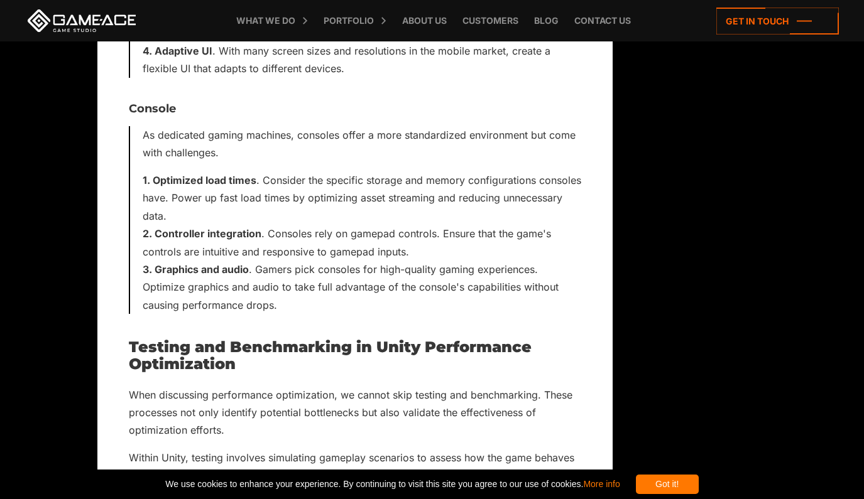
click at [268, 171] on li "Optimized load times . Consider the specific storage and memory configurations …" at bounding box center [362, 197] width 438 height 53
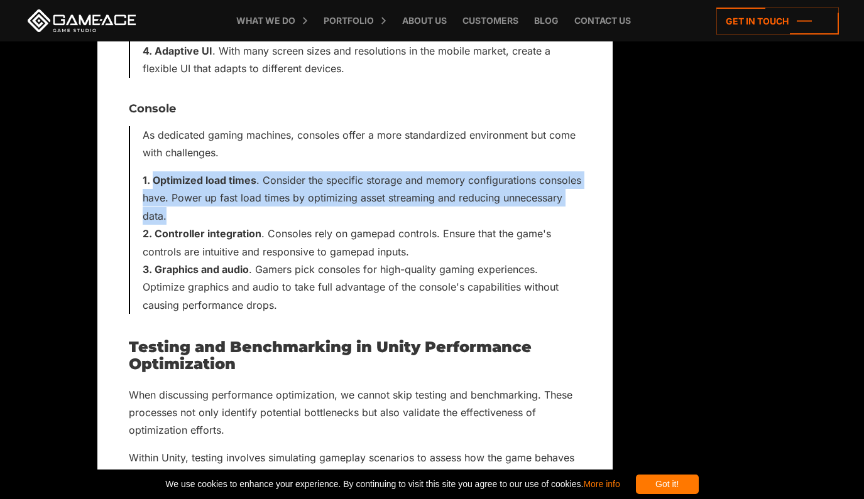
click at [268, 171] on li "Optimized load times . Consider the specific storage and memory configurations …" at bounding box center [362, 197] width 438 height 53
click at [265, 171] on li "Optimized load times . Consider the specific storage and memory configurations …" at bounding box center [362, 197] width 438 height 53
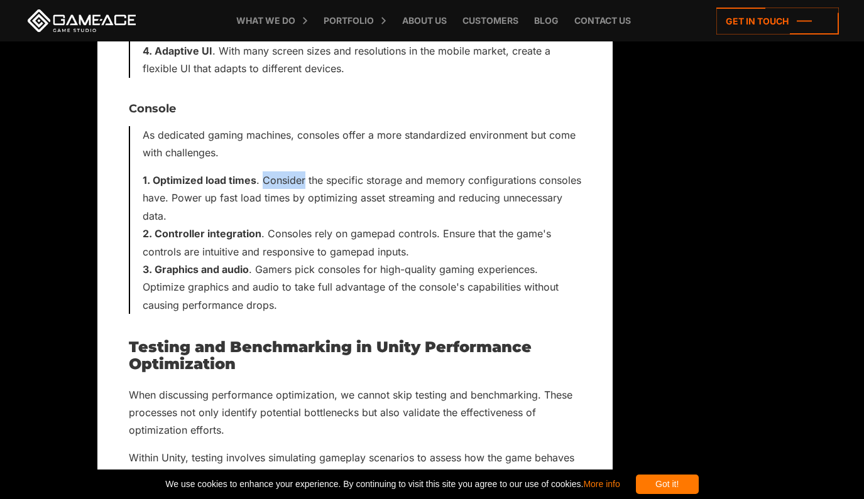
click at [264, 171] on li "Optimized load times . Consider the specific storage and memory configurations …" at bounding box center [362, 197] width 438 height 53
click at [285, 171] on li "Optimized load times . Consider the specific storage and memory configurations …" at bounding box center [362, 197] width 438 height 53
click at [324, 171] on li "Optimized load times . Consider the specific storage and memory configurations …" at bounding box center [362, 197] width 438 height 53
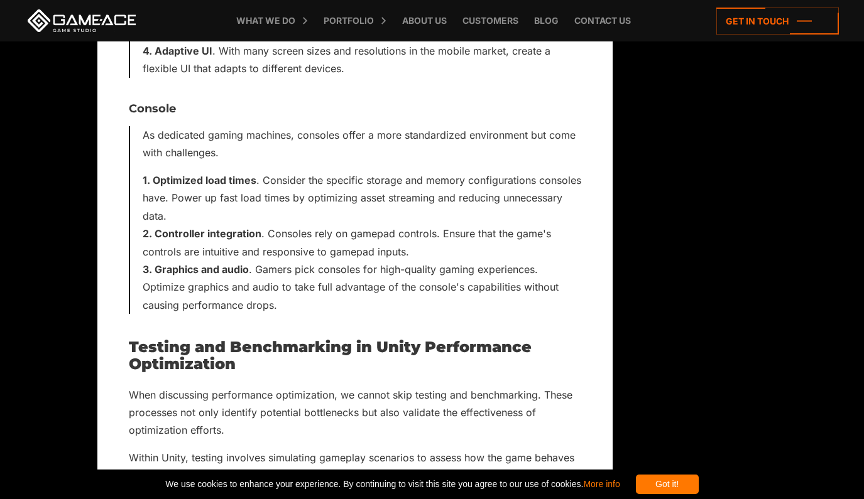
click at [391, 171] on li "Optimized load times . Consider the specific storage and memory configurations …" at bounding box center [362, 197] width 438 height 53
click at [435, 171] on li "Optimized load times . Consider the specific storage and memory configurations …" at bounding box center [362, 197] width 438 height 53
click at [517, 133] on div "As dedicated gaming machines, consoles offer a more standardized environment bu…" at bounding box center [355, 220] width 452 height 188
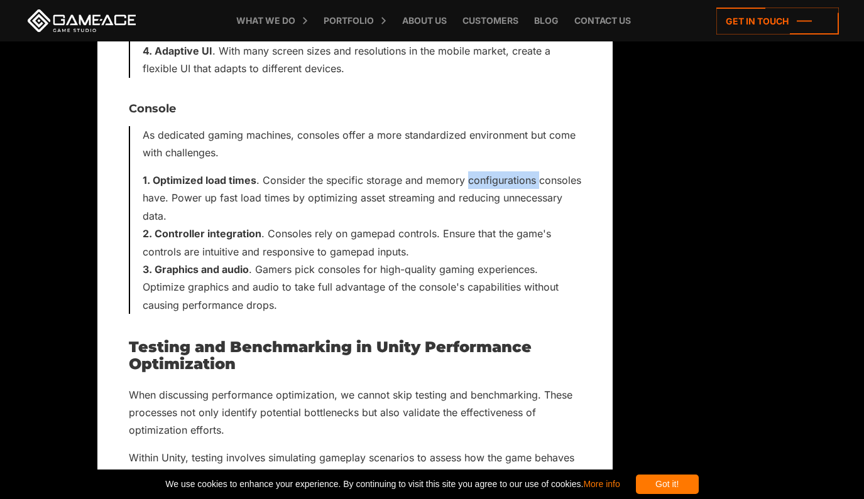
click at [518, 133] on div "As dedicated gaming machines, consoles offer a more standardized environment bu…" at bounding box center [355, 220] width 452 height 188
click at [559, 171] on li "Optimized load times . Consider the specific storage and memory configurations …" at bounding box center [362, 197] width 438 height 53
click at [225, 171] on li "Optimized load times . Consider the specific storage and memory configurations …" at bounding box center [362, 197] width 438 height 53
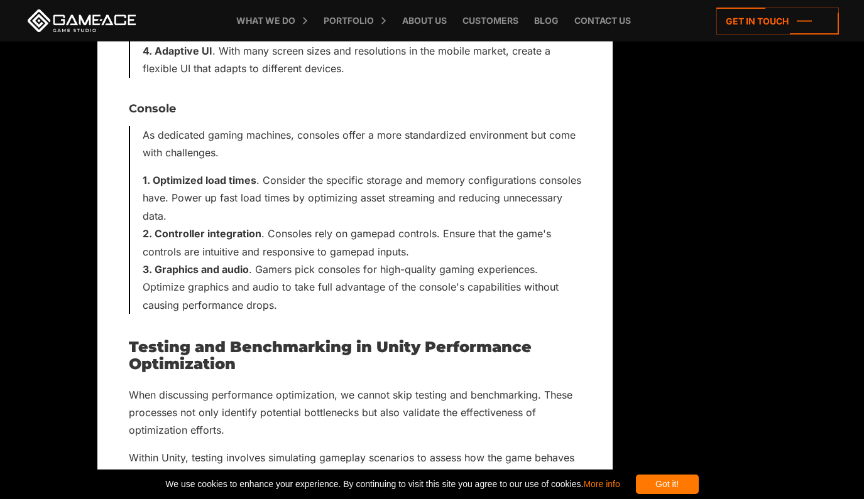
click at [387, 171] on li "Optimized load times . Consider the specific storage and memory configurations …" at bounding box center [362, 197] width 438 height 53
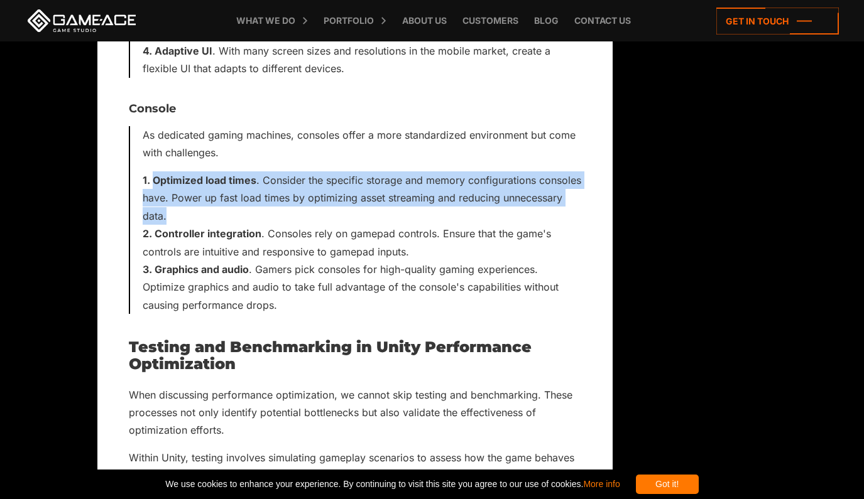
click at [389, 171] on li "Optimized load times . Consider the specific storage and memory configurations …" at bounding box center [362, 197] width 438 height 53
click at [453, 171] on li "Optimized load times . Consider the specific storage and memory configurations …" at bounding box center [362, 197] width 438 height 53
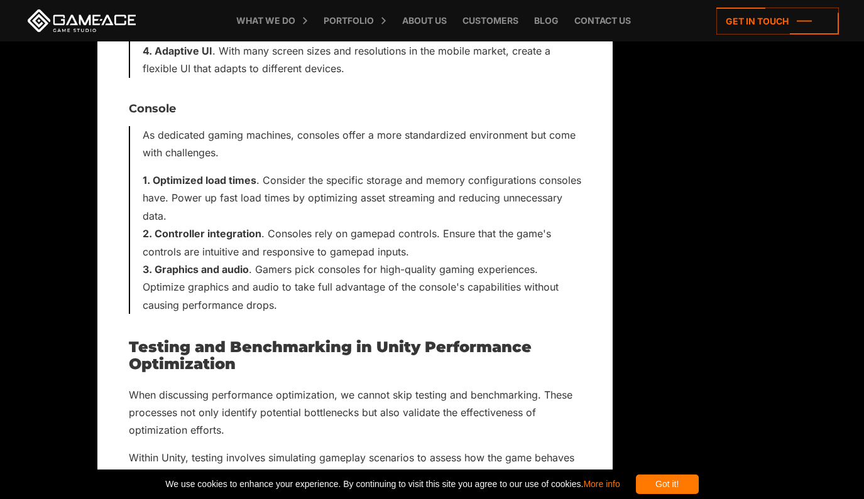
click at [359, 225] on li "Controller integration . Consoles rely on gamepad controls. Ensure that the gam…" at bounding box center [362, 243] width 438 height 36
click at [362, 225] on li "Controller integration . Consoles rely on gamepad controls. Ensure that the gam…" at bounding box center [362, 243] width 438 height 36
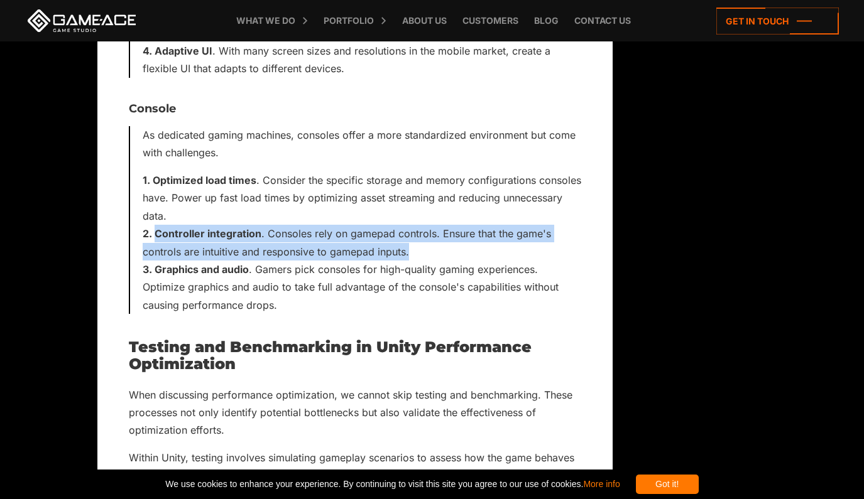
click at [363, 225] on li "Controller integration . Consoles rely on gamepad controls. Ensure that the gam…" at bounding box center [362, 243] width 438 height 36
click at [423, 225] on li "Controller integration . Consoles rely on gamepad controls. Ensure that the gam…" at bounding box center [362, 243] width 438 height 36
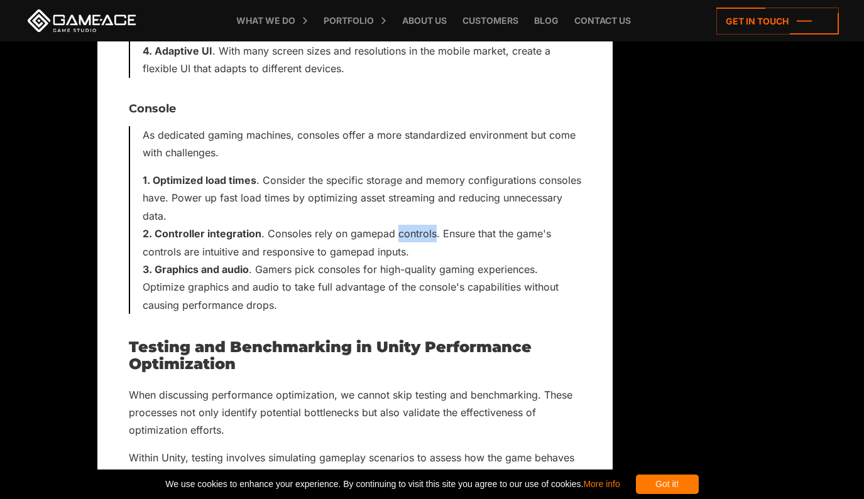
click at [423, 225] on li "Controller integration . Consoles rely on gamepad controls. Ensure that the gam…" at bounding box center [362, 243] width 438 height 36
click at [487, 225] on li "Controller integration . Consoles rely on gamepad controls. Ensure that the gam…" at bounding box center [362, 243] width 438 height 36
click at [281, 261] on li "Graphics and audio . Gamers pick consoles for high-quality gaming experiences. …" at bounding box center [362, 287] width 438 height 53
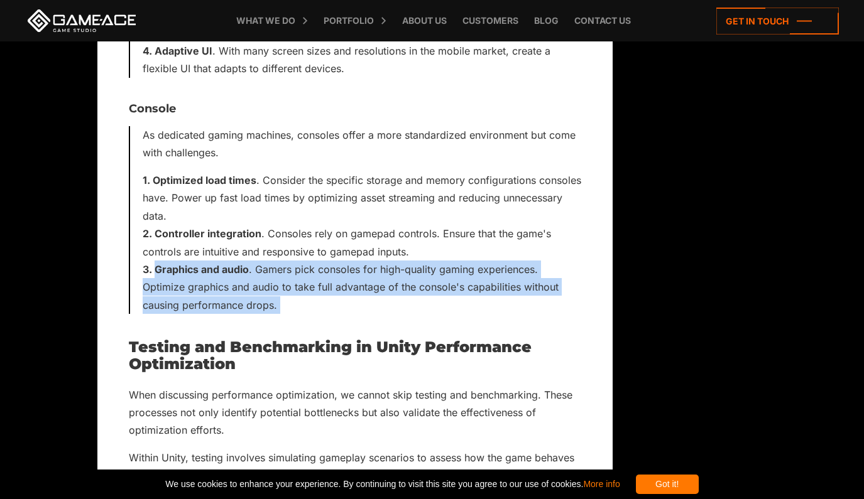
click at [281, 261] on li "Graphics and audio . Gamers pick consoles for high-quality gaming experiences. …" at bounding box center [362, 287] width 438 height 53
click at [376, 261] on li "Graphics and audio . Gamers pick consoles for high-quality gaming experiences. …" at bounding box center [362, 287] width 438 height 53
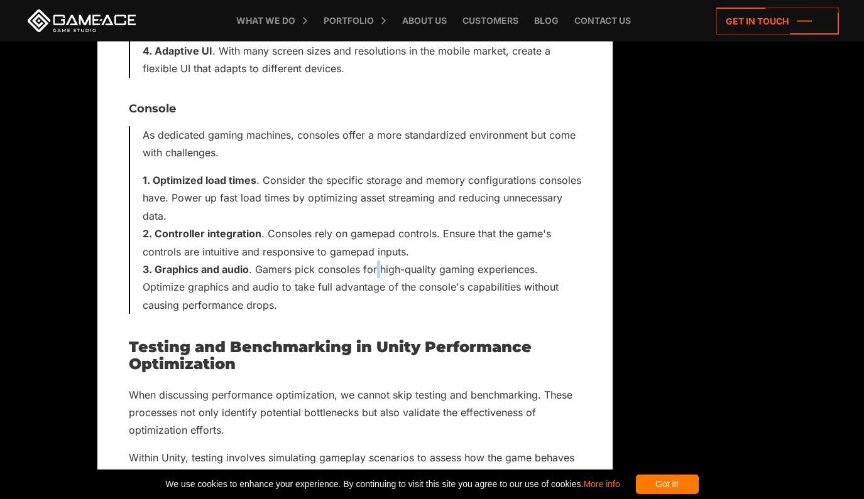
click at [376, 261] on li "Graphics and audio . Gamers pick consoles for high-quality gaming experiences. …" at bounding box center [362, 287] width 438 height 53
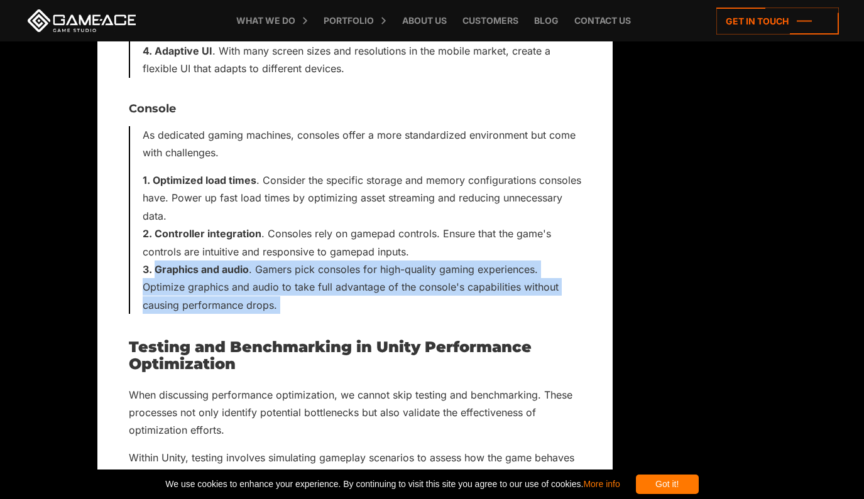
click at [376, 261] on li "Graphics and audio . Gamers pick consoles for high-quality gaming experiences. …" at bounding box center [362, 287] width 438 height 53
click at [364, 261] on li "Graphics and audio . Gamers pick consoles for high-quality gaming experiences. …" at bounding box center [362, 287] width 438 height 53
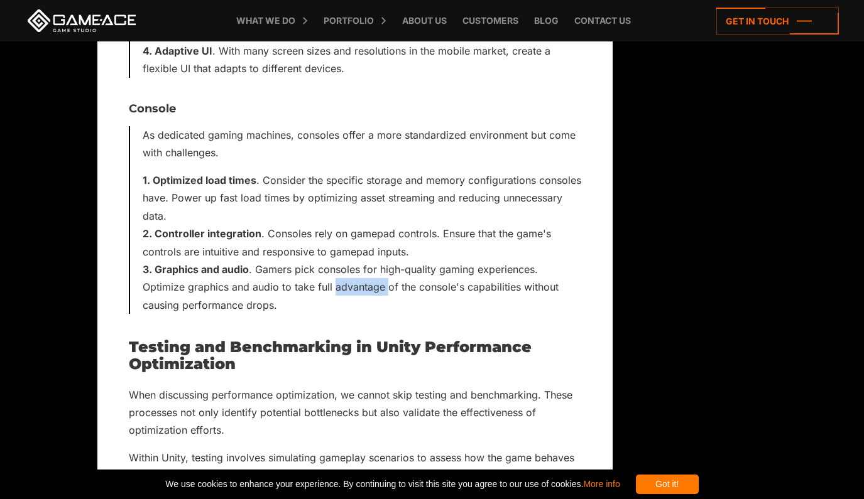
click at [364, 261] on li "Graphics and audio . Gamers pick consoles for high-quality gaming experiences. …" at bounding box center [362, 287] width 438 height 53
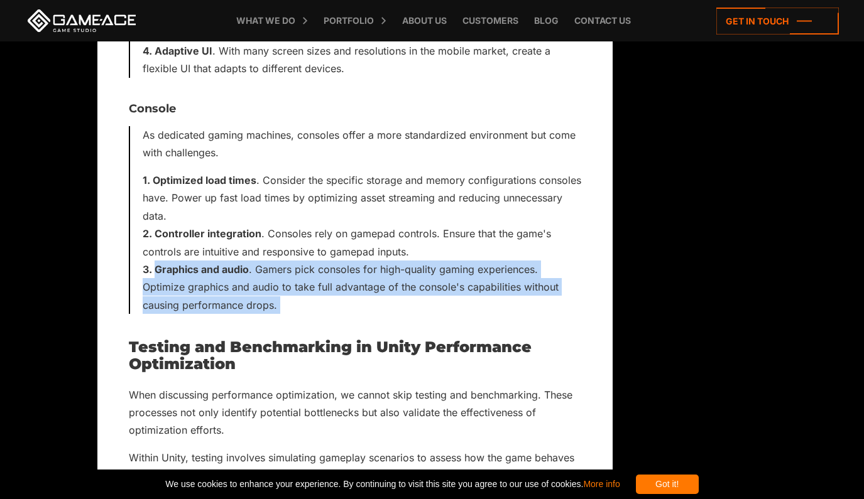
click at [364, 261] on li "Graphics and audio . Gamers pick consoles for high-quality gaming experiences. …" at bounding box center [362, 287] width 438 height 53
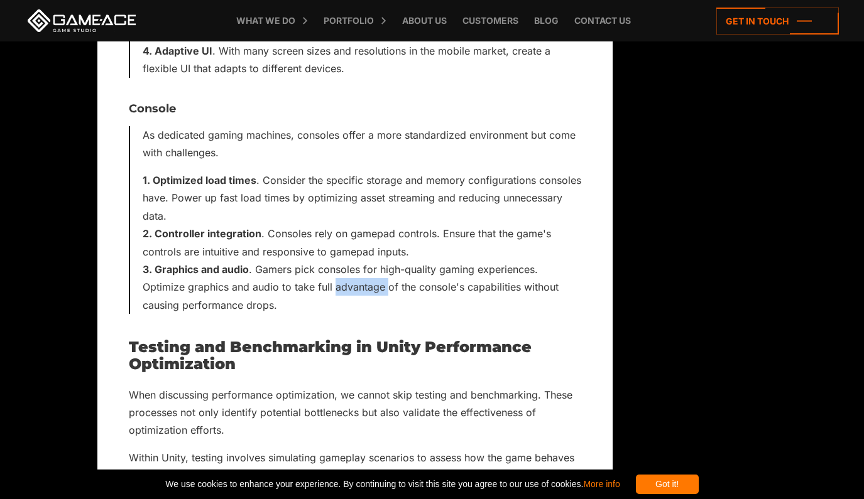
click at [364, 261] on li "Graphics and audio . Gamers pick consoles for high-quality gaming experiences. …" at bounding box center [362, 287] width 438 height 53
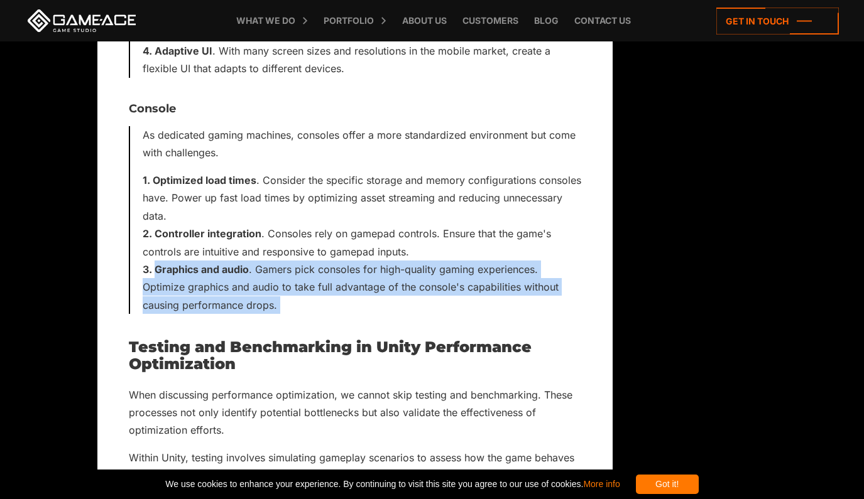
click at [364, 261] on li "Graphics and audio . Gamers pick consoles for high-quality gaming experiences. …" at bounding box center [362, 287] width 438 height 53
click at [282, 274] on li "Graphics and audio . Gamers pick consoles for high-quality gaming experiences. …" at bounding box center [362, 287] width 438 height 53
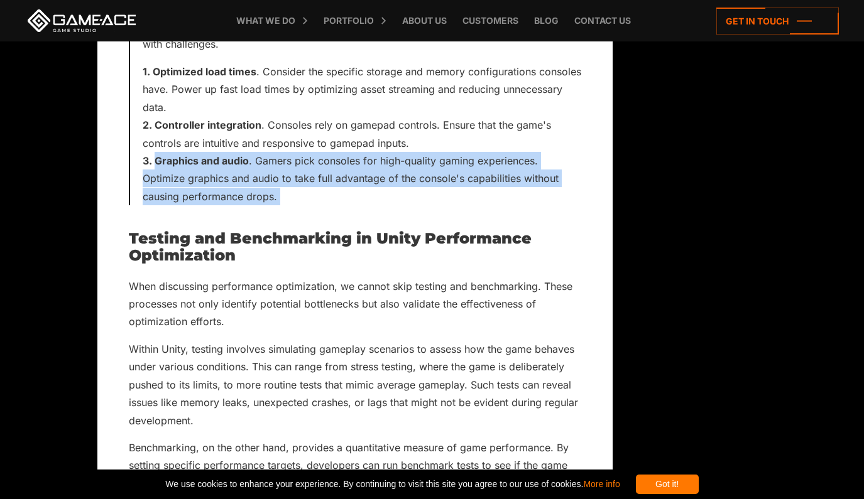
scroll to position [5715, 0]
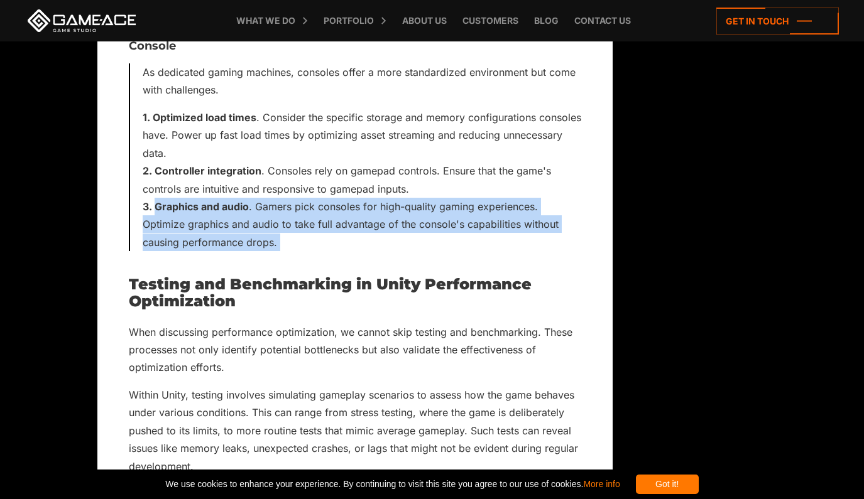
click at [318, 198] on li "Graphics and audio . Gamers pick consoles for high-quality gaming experiences. …" at bounding box center [362, 224] width 438 height 53
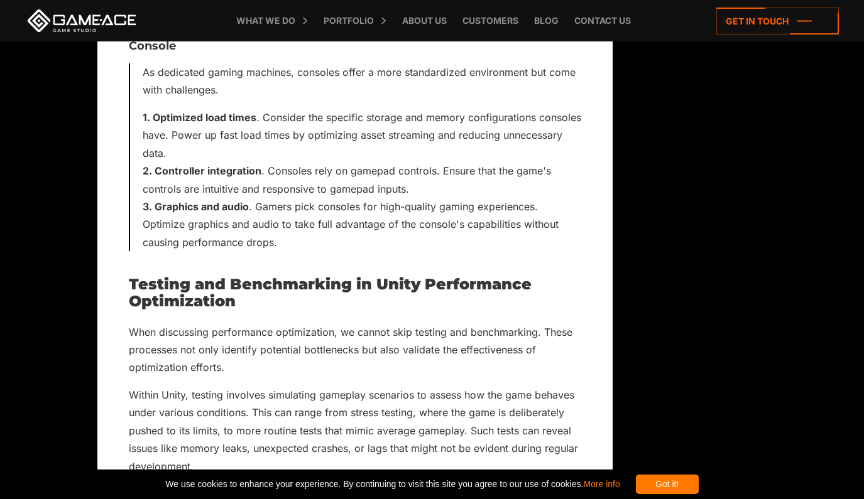
click at [306, 198] on li "Graphics and audio . Gamers pick consoles for high-quality gaming experiences. …" at bounding box center [362, 224] width 438 height 53
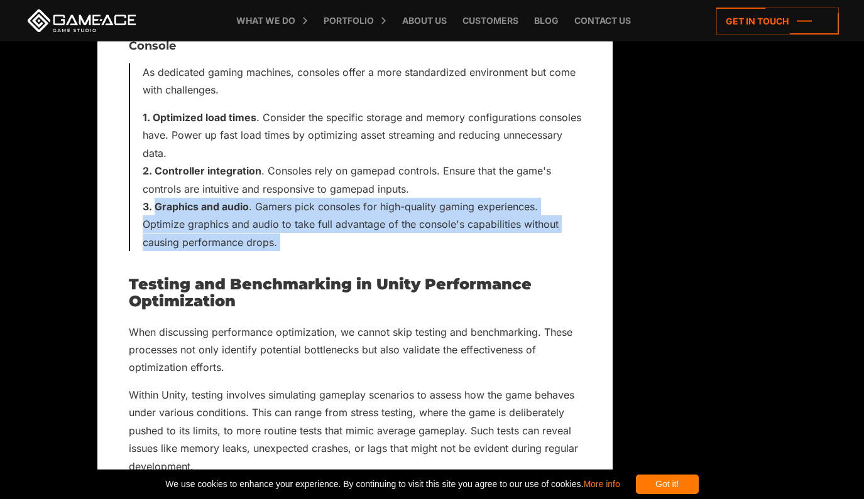
click at [306, 198] on li "Graphics and audio . Gamers pick consoles for high-quality gaming experiences. …" at bounding box center [362, 224] width 438 height 53
click at [304, 198] on li "Graphics and audio . Gamers pick consoles for high-quality gaming experiences. …" at bounding box center [362, 224] width 438 height 53
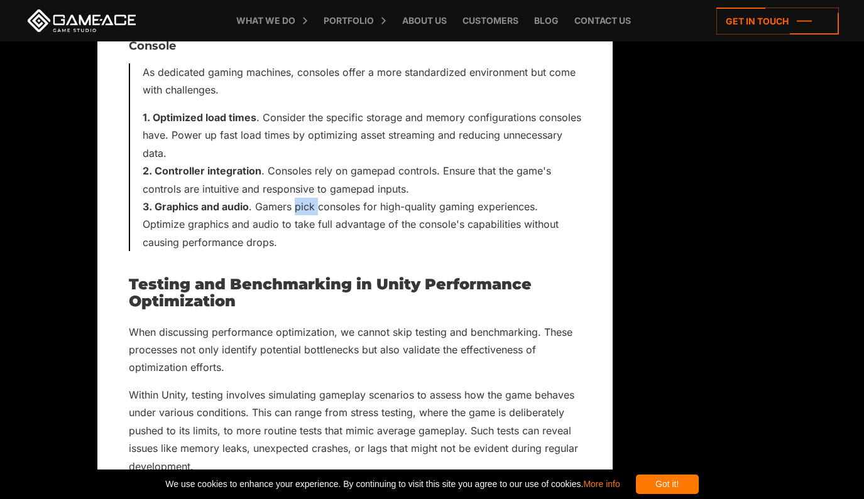
click at [304, 198] on li "Graphics and audio . Gamers pick consoles for high-quality gaming experiences. …" at bounding box center [362, 224] width 438 height 53
click at [309, 198] on li "Graphics and audio . Gamers pick consoles for high-quality gaming experiences. …" at bounding box center [362, 224] width 438 height 53
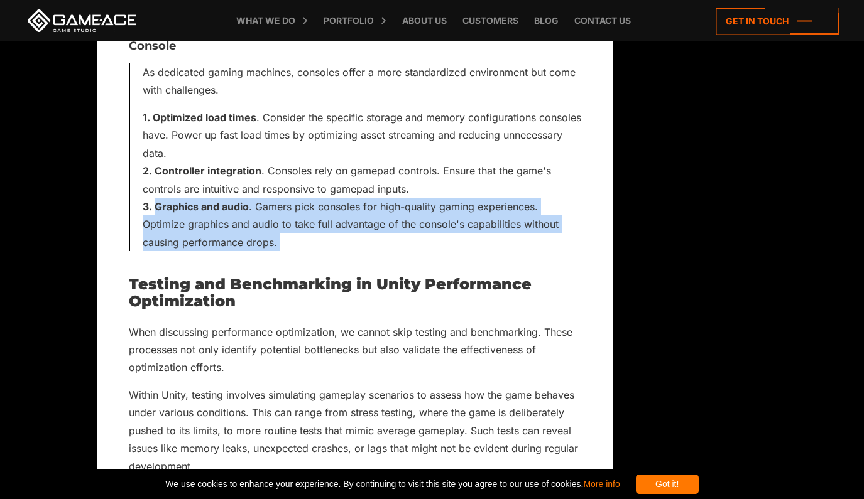
click at [309, 198] on li "Graphics and audio . Gamers pick consoles for high-quality gaming experiences. …" at bounding box center [362, 224] width 438 height 53
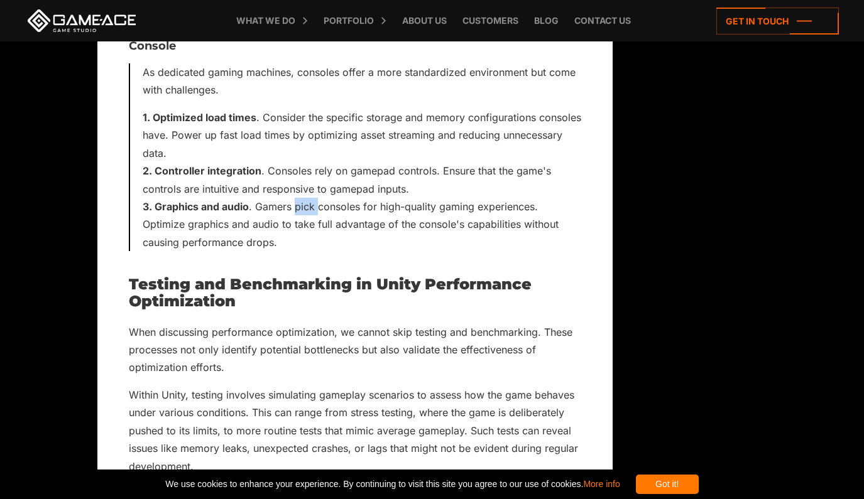
click at [309, 198] on li "Graphics and audio . Gamers pick consoles for high-quality gaming experiences. …" at bounding box center [362, 224] width 438 height 53
click at [316, 198] on li "Graphics and audio . Gamers pick consoles for high-quality gaming experiences. …" at bounding box center [362, 224] width 438 height 53
click at [377, 198] on li "Graphics and audio . Gamers pick consoles for high-quality gaming experiences. …" at bounding box center [362, 224] width 438 height 53
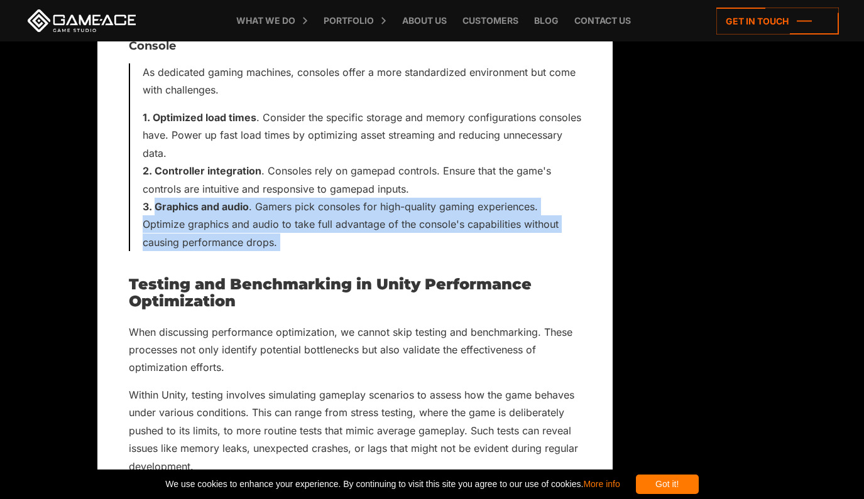
click at [377, 198] on li "Graphics and audio . Gamers pick consoles for high-quality gaming experiences. …" at bounding box center [362, 224] width 438 height 53
click at [389, 198] on li "Graphics and audio . Gamers pick consoles for high-quality gaming experiences. …" at bounding box center [362, 224] width 438 height 53
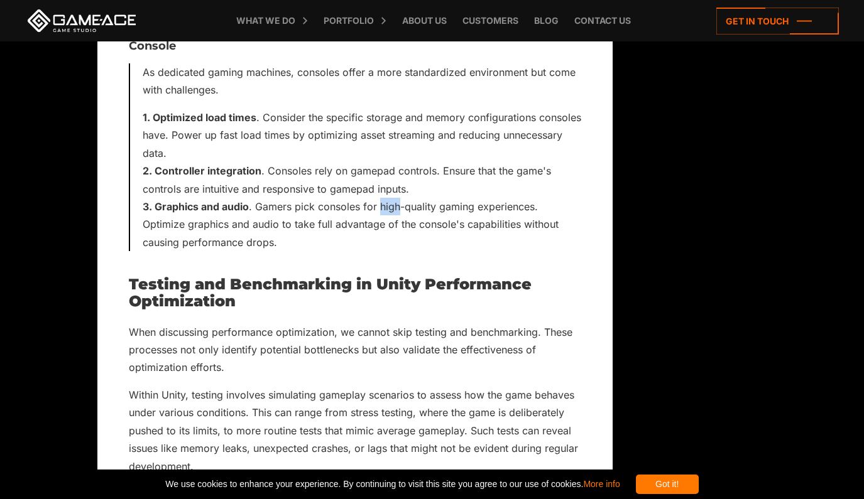
click at [389, 198] on li "Graphics and audio . Gamers pick consoles for high-quality gaming experiences. …" at bounding box center [362, 224] width 438 height 53
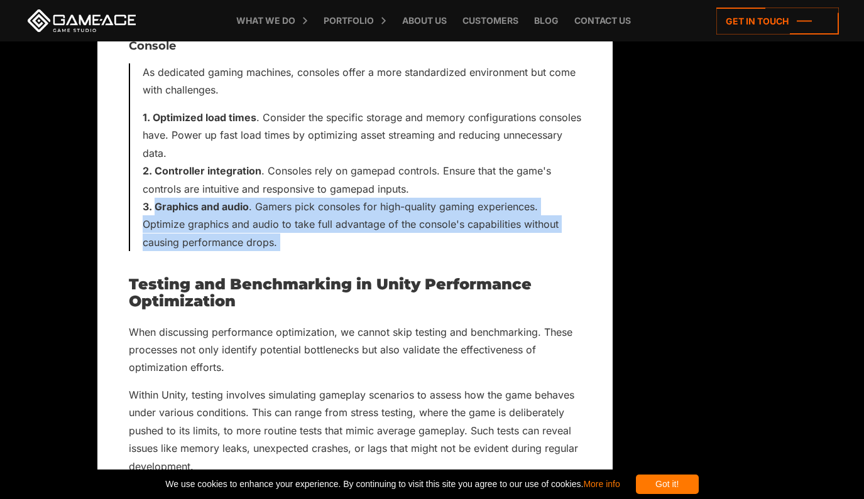
click at [389, 198] on li "Graphics and audio . Gamers pick consoles for high-quality gaming experiences. …" at bounding box center [362, 224] width 438 height 53
click at [399, 198] on li "Graphics and audio . Gamers pick consoles for high-quality gaming experiences. …" at bounding box center [362, 224] width 438 height 53
click at [308, 198] on li "Graphics and audio . Gamers pick consoles for high-quality gaming experiences. …" at bounding box center [362, 224] width 438 height 53
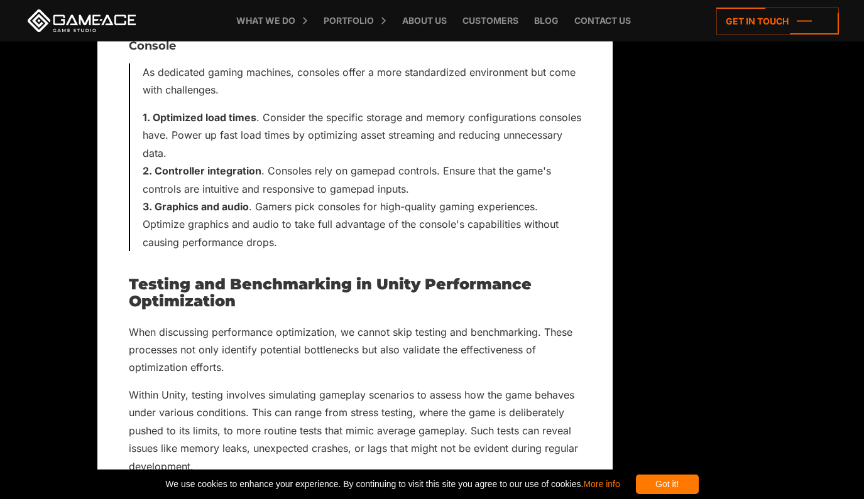
click at [261, 198] on li "Graphics and audio . Gamers pick consoles for high-quality gaming experiences. …" at bounding box center [362, 224] width 438 height 53
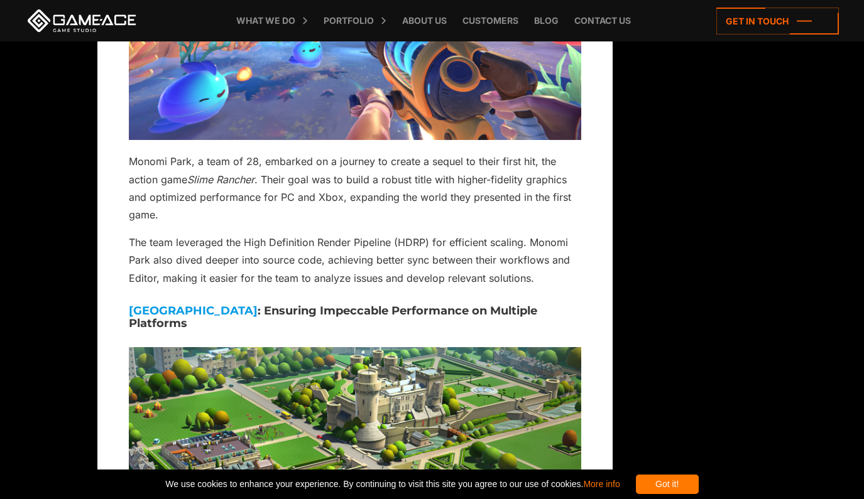
scroll to position [6783, 0]
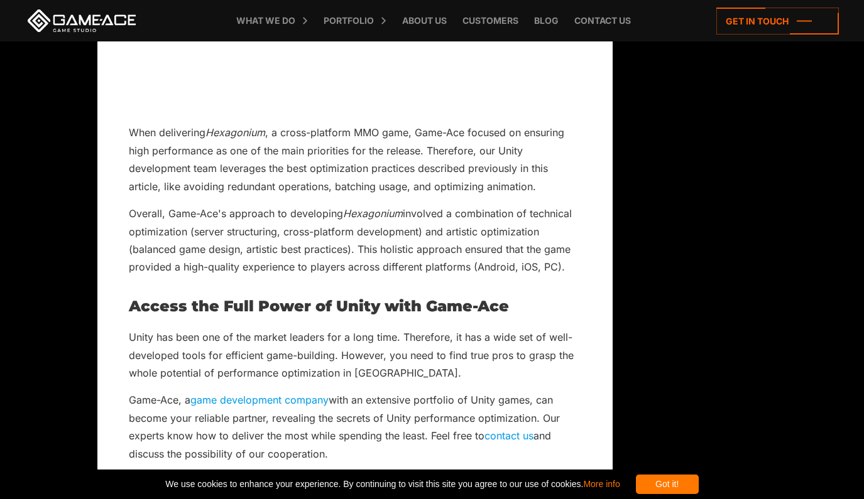
scroll to position [7474, 0]
